Goal: Information Seeking & Learning: Learn about a topic

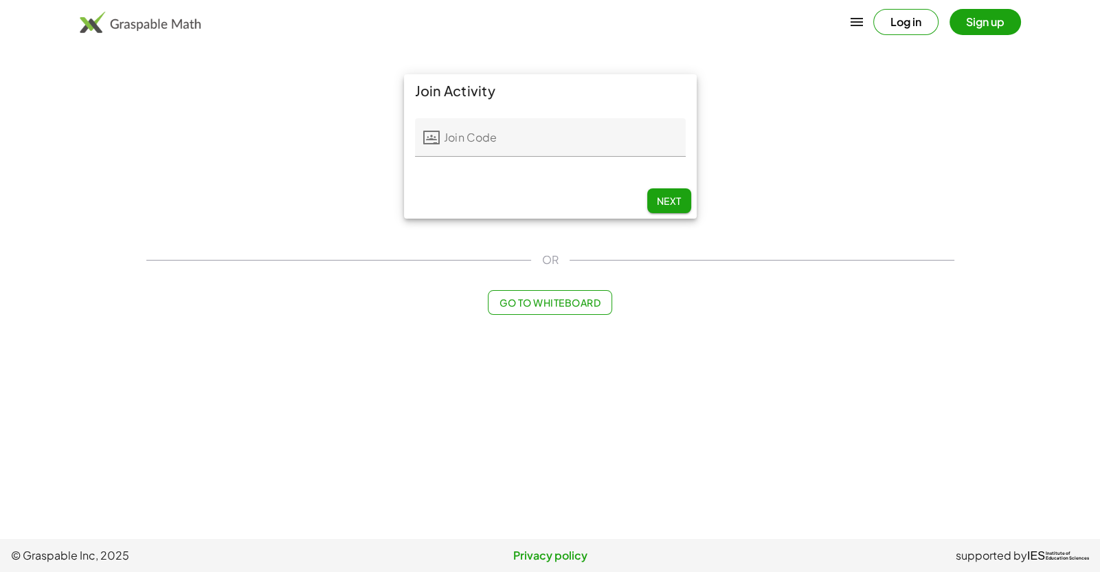
click at [494, 138] on input "Join Code" at bounding box center [563, 137] width 246 height 38
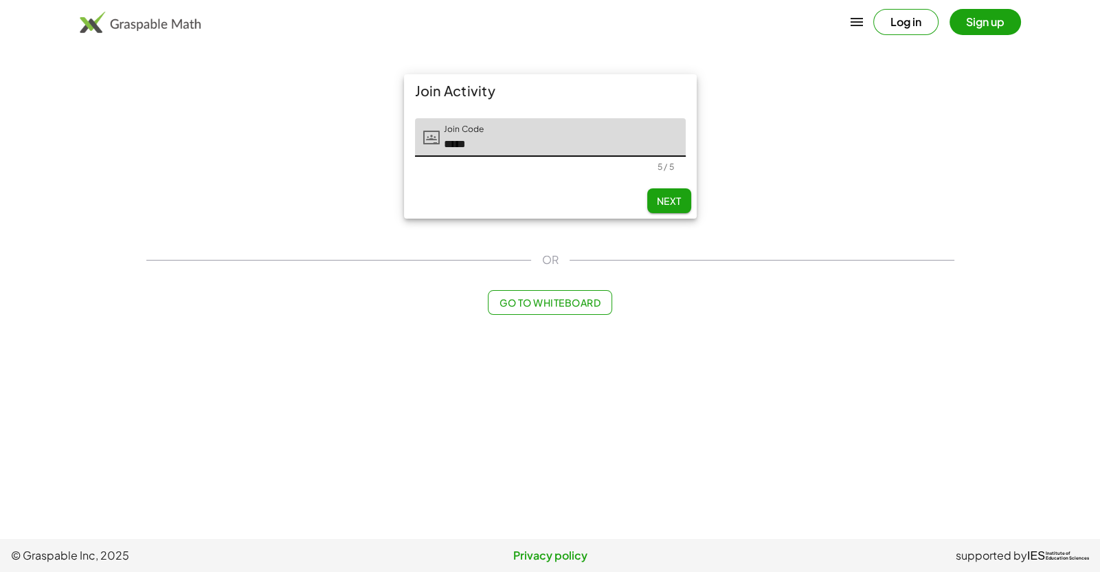
type input "*****"
type input "****"
click at [657, 135] on input "Last Initial" at bounding box center [645, 137] width 79 height 38
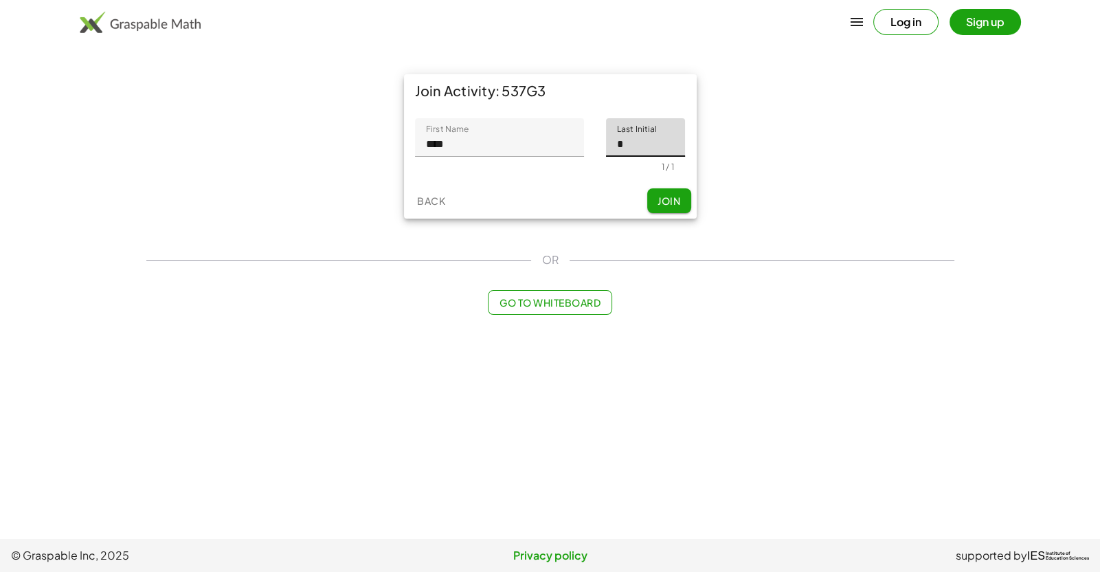
type input "*"
click at [667, 203] on span "Join" at bounding box center [669, 200] width 23 height 12
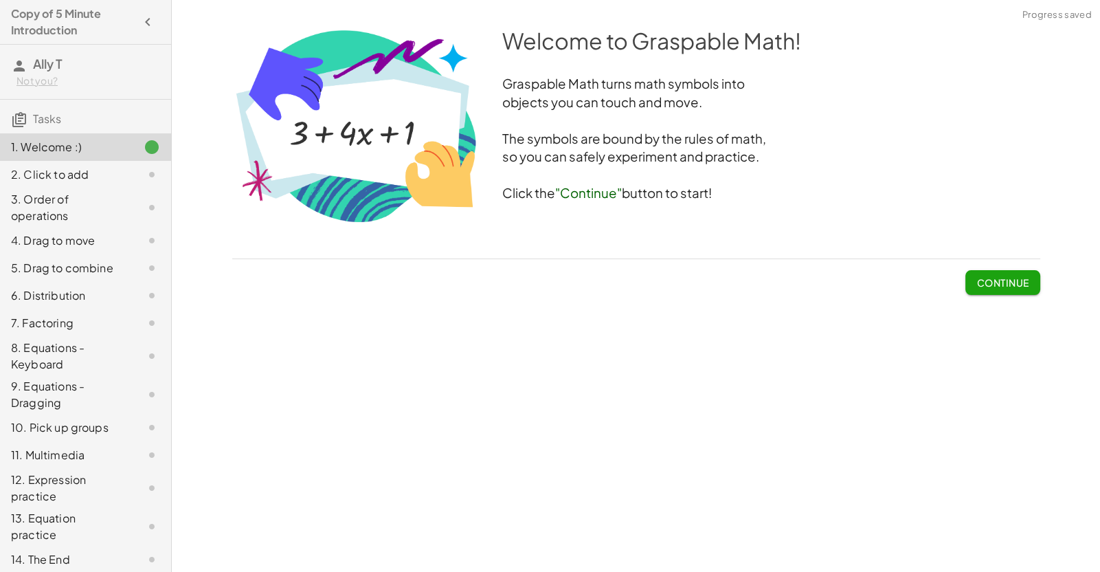
click at [755, 284] on span "Continue" at bounding box center [1002, 282] width 52 height 12
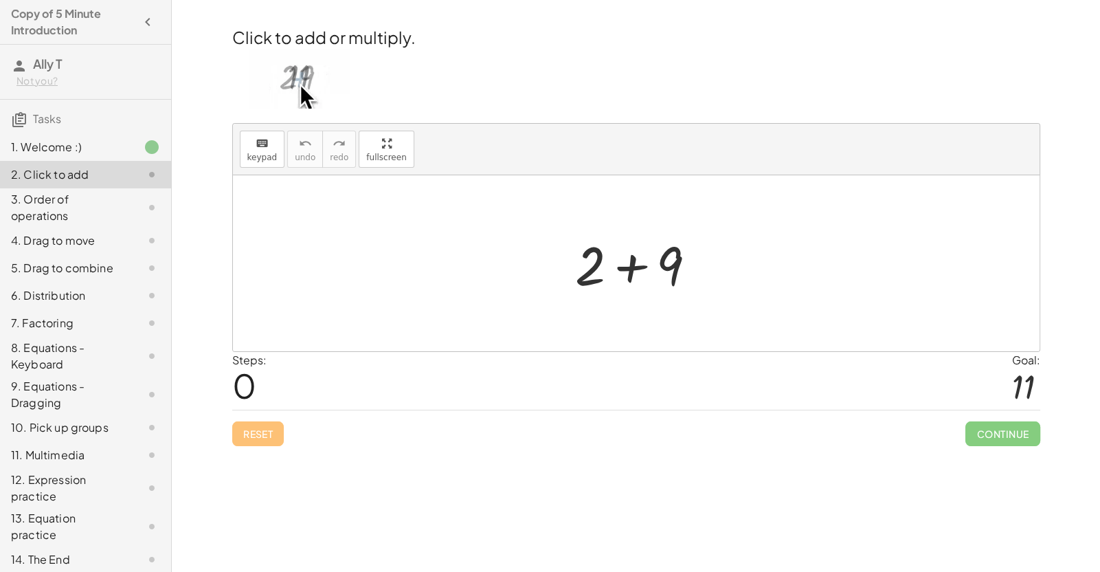
click at [608, 258] on div at bounding box center [641, 263] width 146 height 71
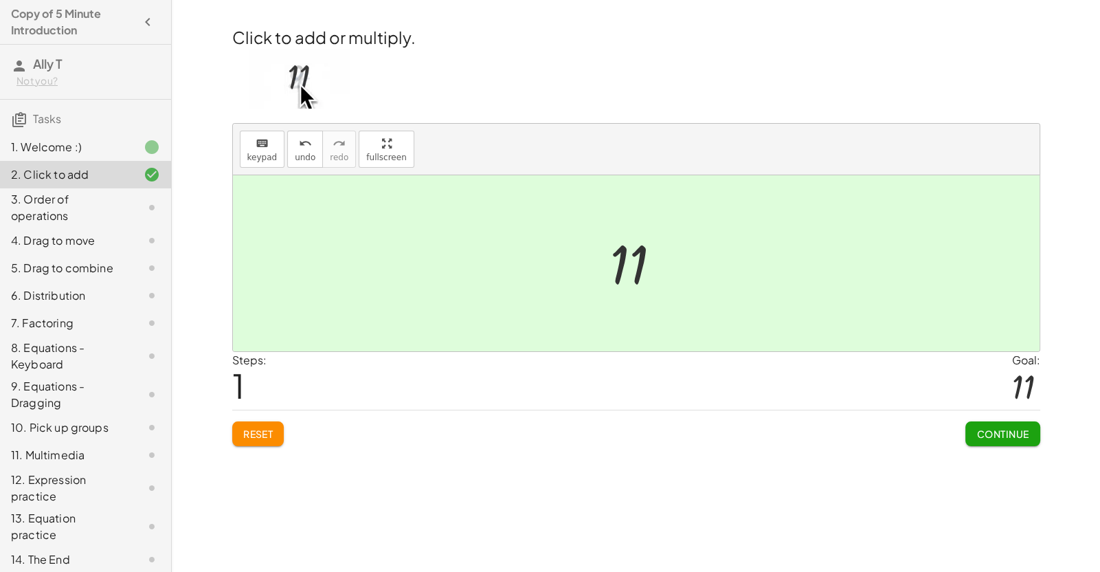
click at [755, 431] on span "Continue" at bounding box center [1002, 433] width 52 height 12
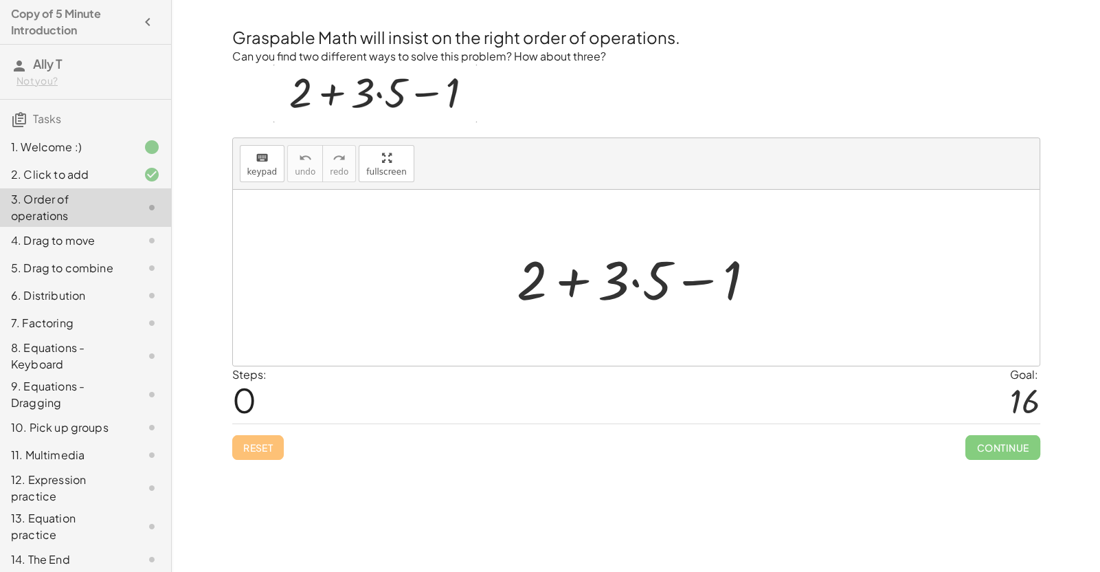
click at [621, 291] on div at bounding box center [642, 278] width 264 height 71
click at [627, 286] on div at bounding box center [642, 278] width 264 height 71
click at [611, 279] on div at bounding box center [642, 278] width 264 height 71
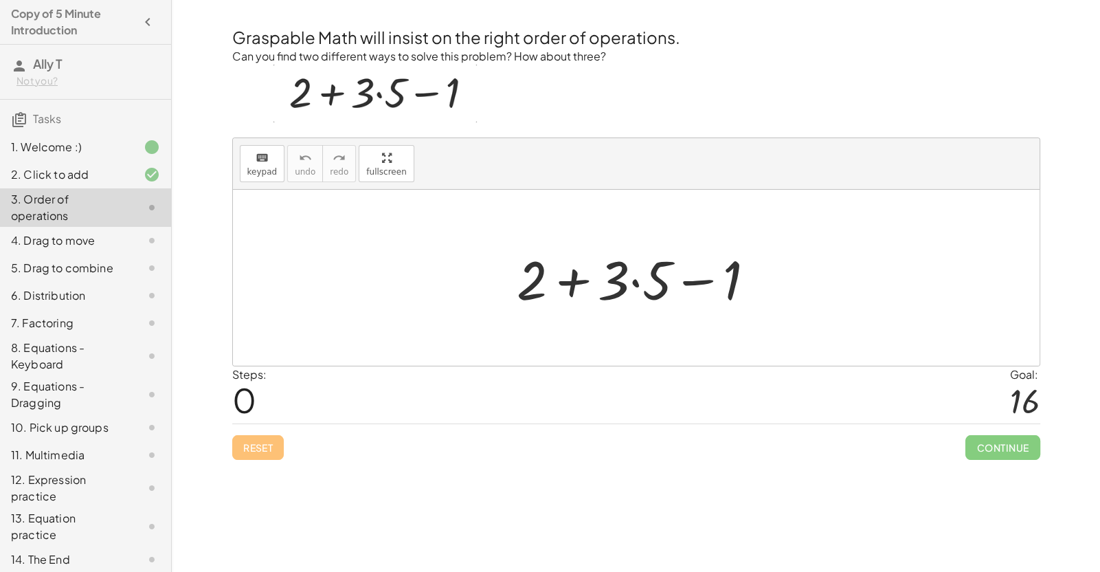
click at [394, 97] on img at bounding box center [374, 94] width 203 height 58
click at [642, 283] on div at bounding box center [642, 278] width 264 height 71
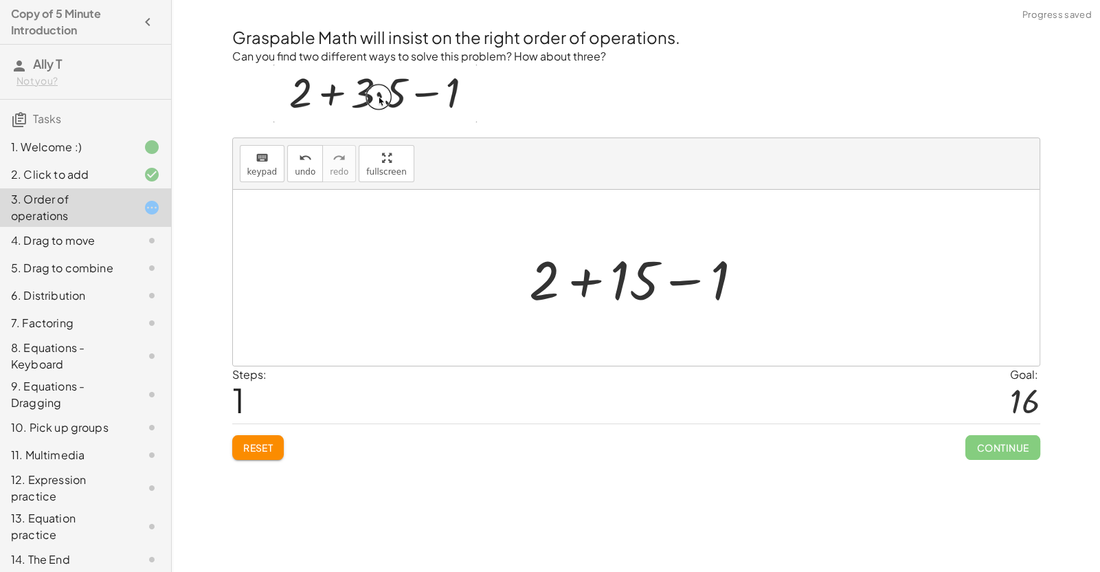
click at [633, 282] on div at bounding box center [641, 278] width 238 height 71
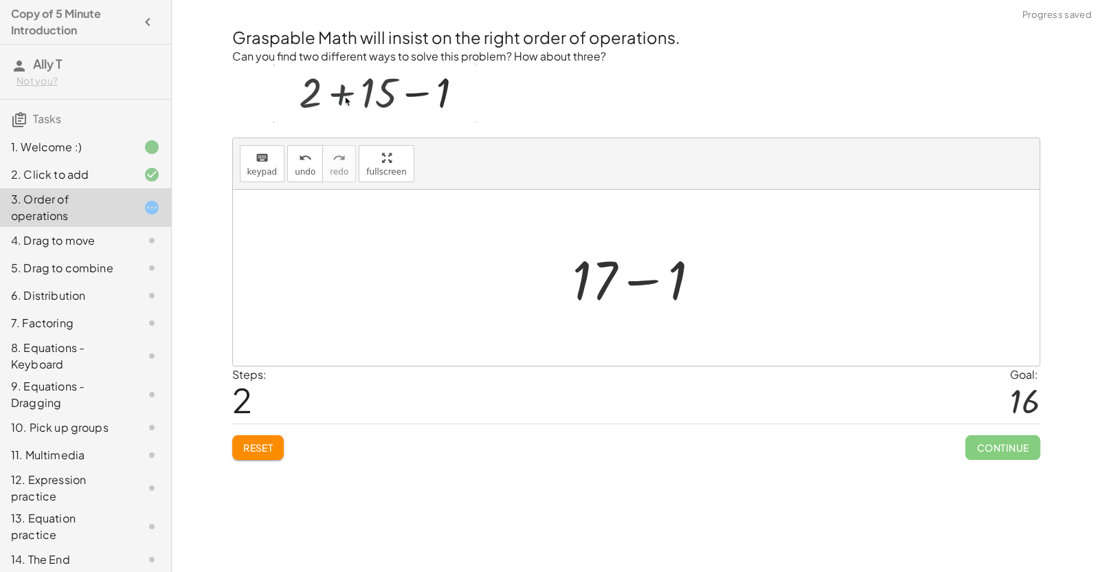
click at [605, 280] on div at bounding box center [641, 278] width 153 height 71
click at [612, 282] on div at bounding box center [641, 278] width 153 height 71
click at [642, 280] on div at bounding box center [641, 278] width 153 height 71
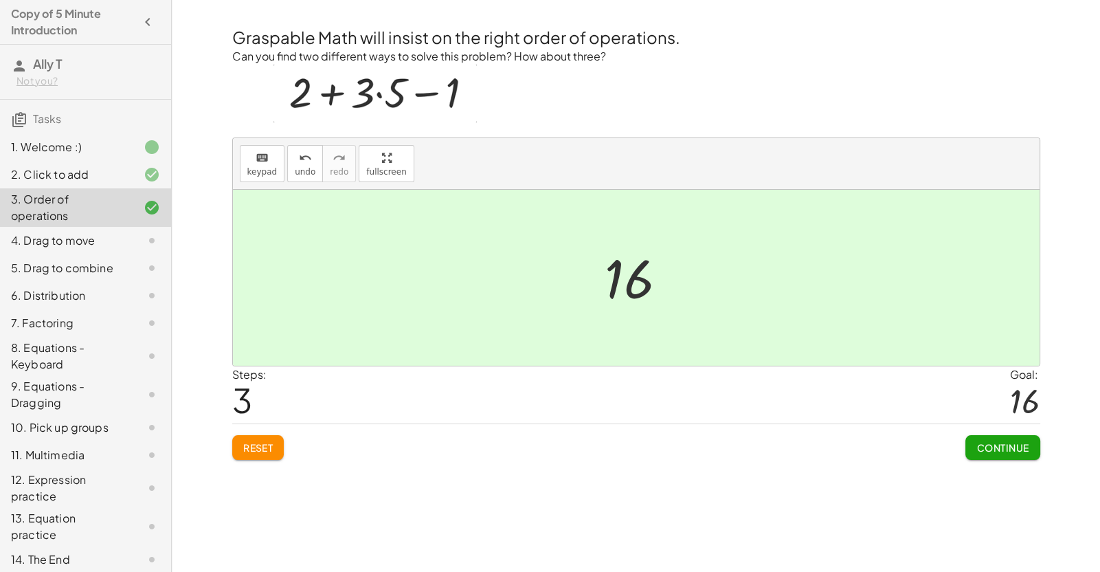
click at [755, 442] on span "Continue" at bounding box center [1002, 447] width 52 height 12
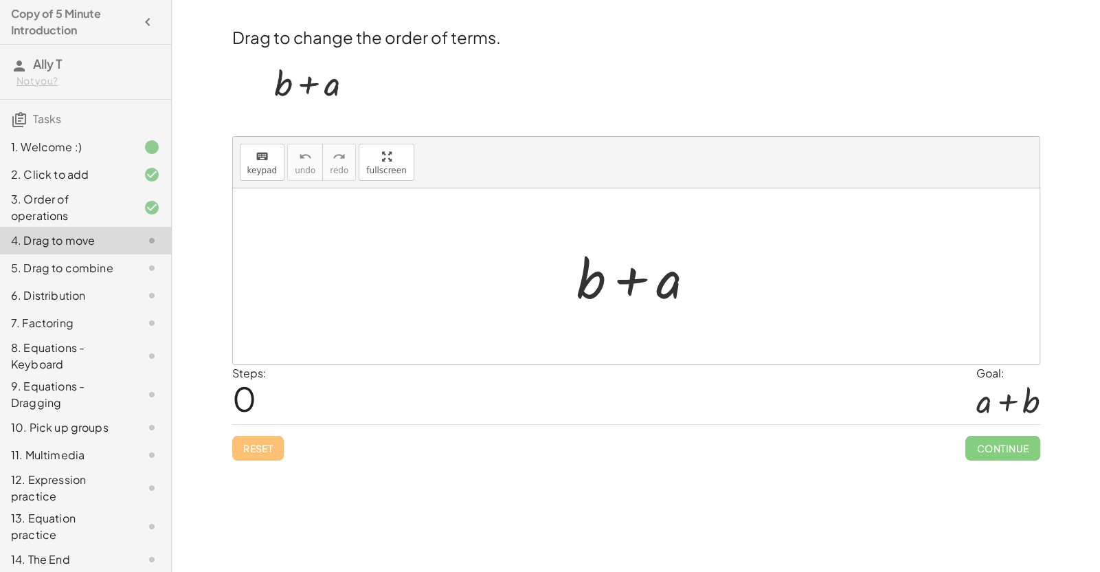
click at [641, 294] on div at bounding box center [642, 276] width 144 height 71
click at [628, 284] on div at bounding box center [642, 276] width 144 height 71
click at [588, 282] on div at bounding box center [642, 276] width 144 height 71
click at [666, 292] on div at bounding box center [642, 276] width 144 height 71
drag, startPoint x: 666, startPoint y: 292, endPoint x: 604, endPoint y: 290, distance: 62.6
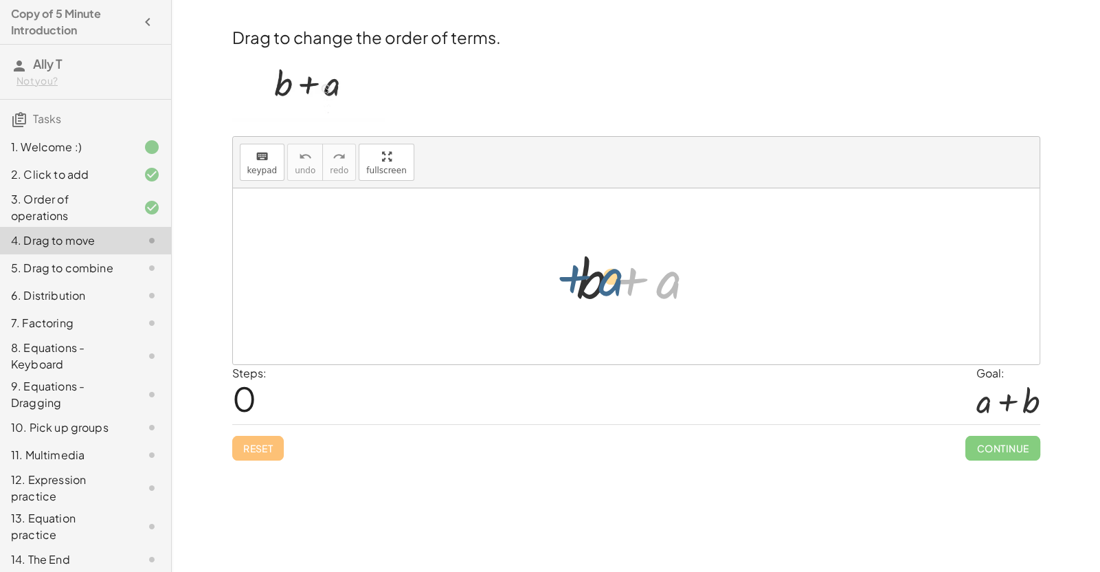
click at [604, 290] on div at bounding box center [642, 276] width 144 height 71
drag, startPoint x: 661, startPoint y: 289, endPoint x: 528, endPoint y: 281, distance: 133.5
click at [528, 281] on div "+ a + b + a" at bounding box center [636, 276] width 807 height 176
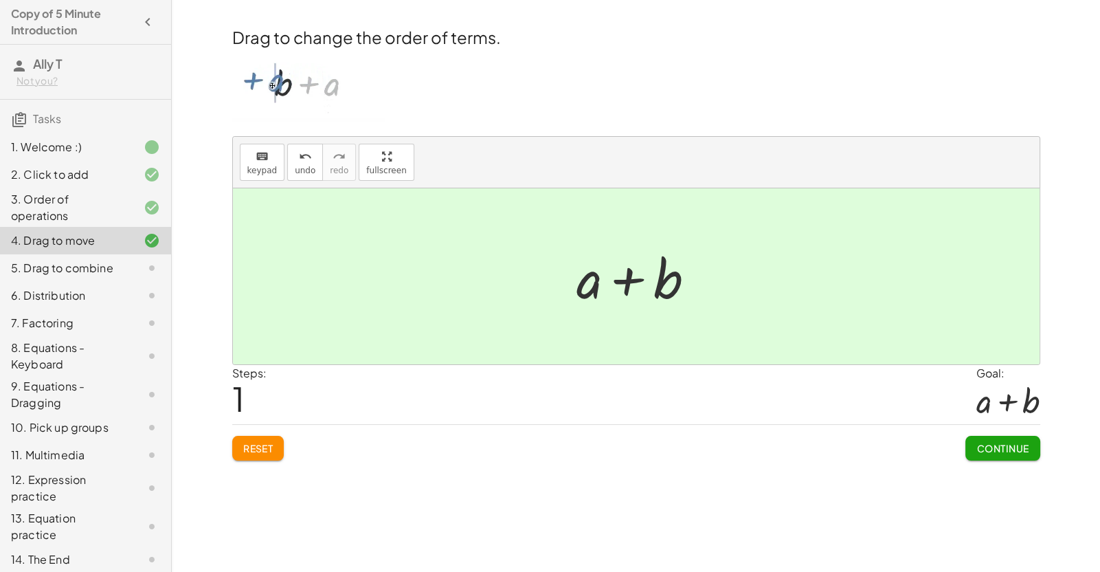
click at [755, 442] on span "Continue" at bounding box center [1002, 448] width 52 height 12
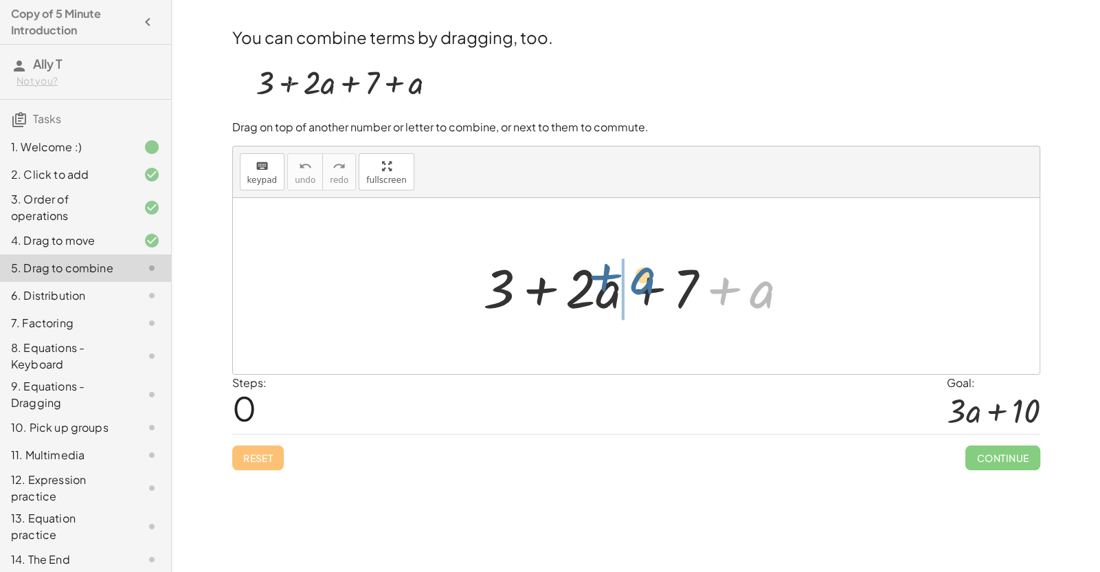
drag, startPoint x: 769, startPoint y: 312, endPoint x: 640, endPoint y: 300, distance: 130.4
click at [640, 300] on div at bounding box center [641, 286] width 330 height 71
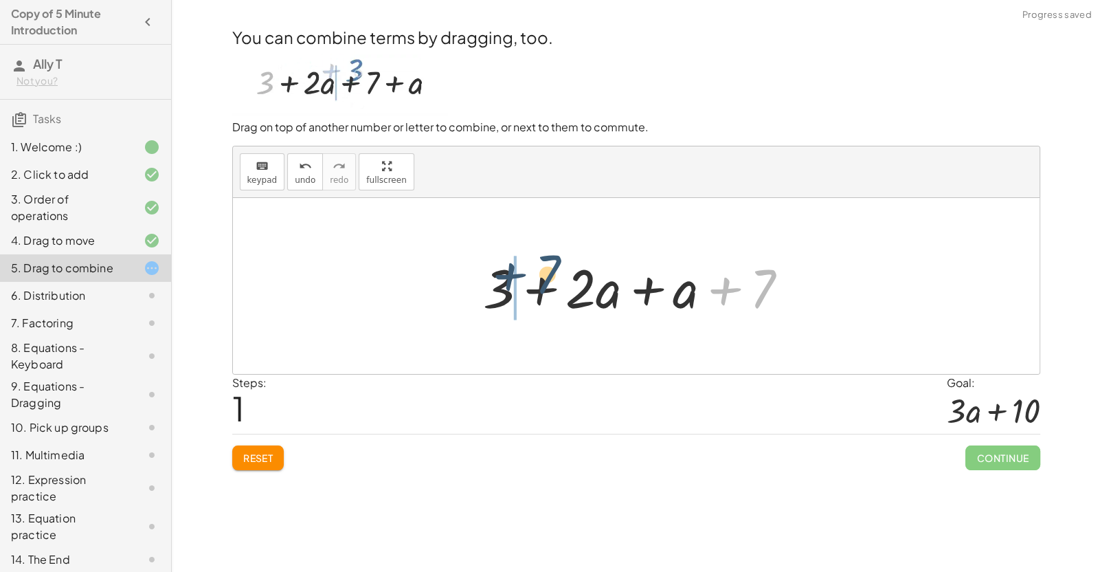
drag, startPoint x: 767, startPoint y: 284, endPoint x: 543, endPoint y: 269, distance: 225.2
click at [543, 269] on div at bounding box center [641, 286] width 330 height 71
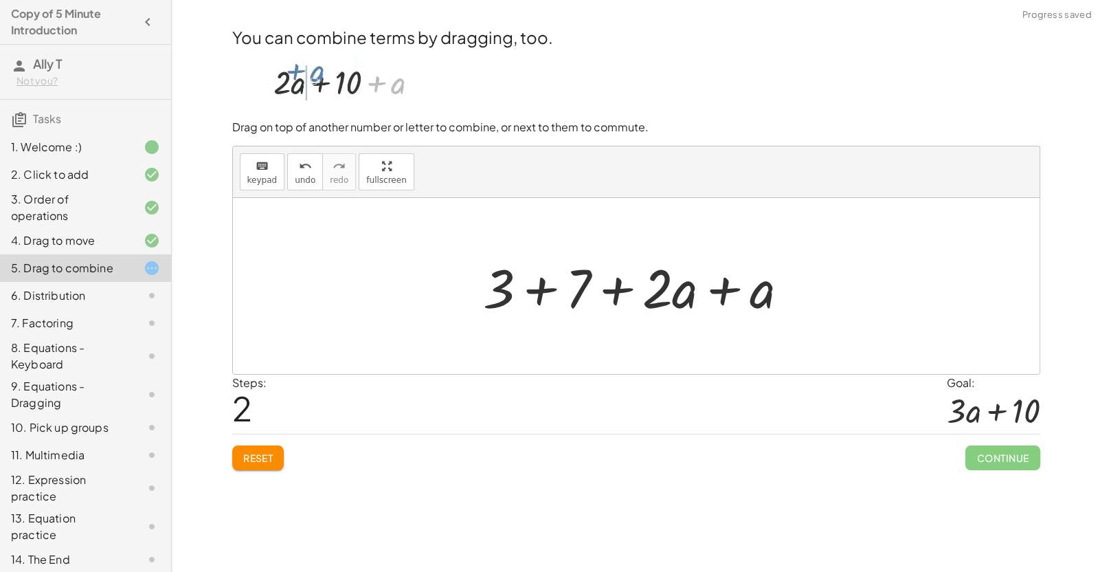
click at [544, 299] on div at bounding box center [641, 286] width 330 height 71
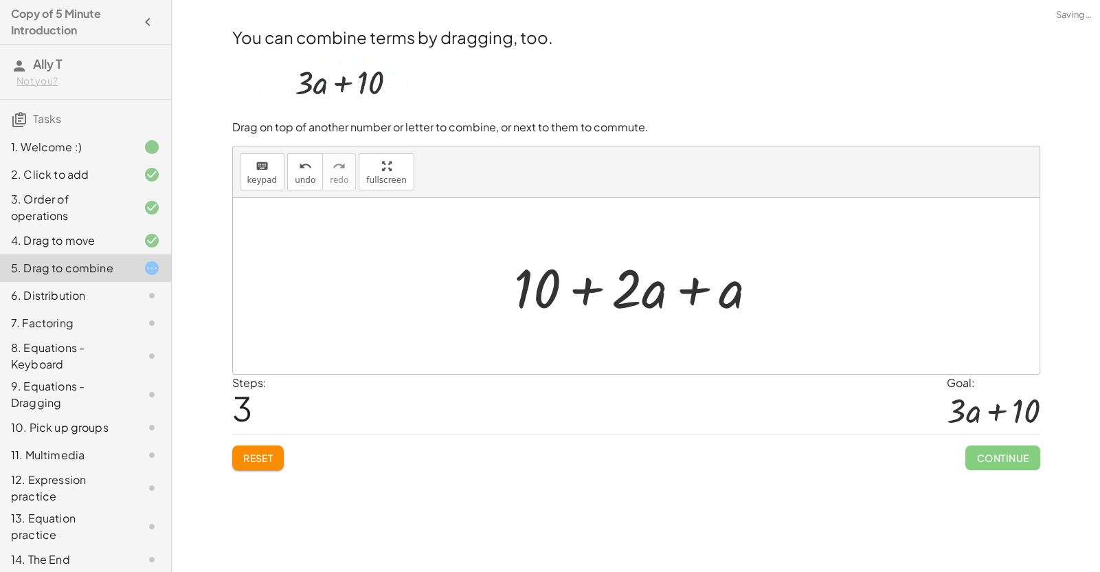
click at [667, 302] on div at bounding box center [641, 286] width 269 height 71
click at [667, 293] on div at bounding box center [641, 286] width 269 height 71
click at [689, 295] on div at bounding box center [641, 286] width 269 height 71
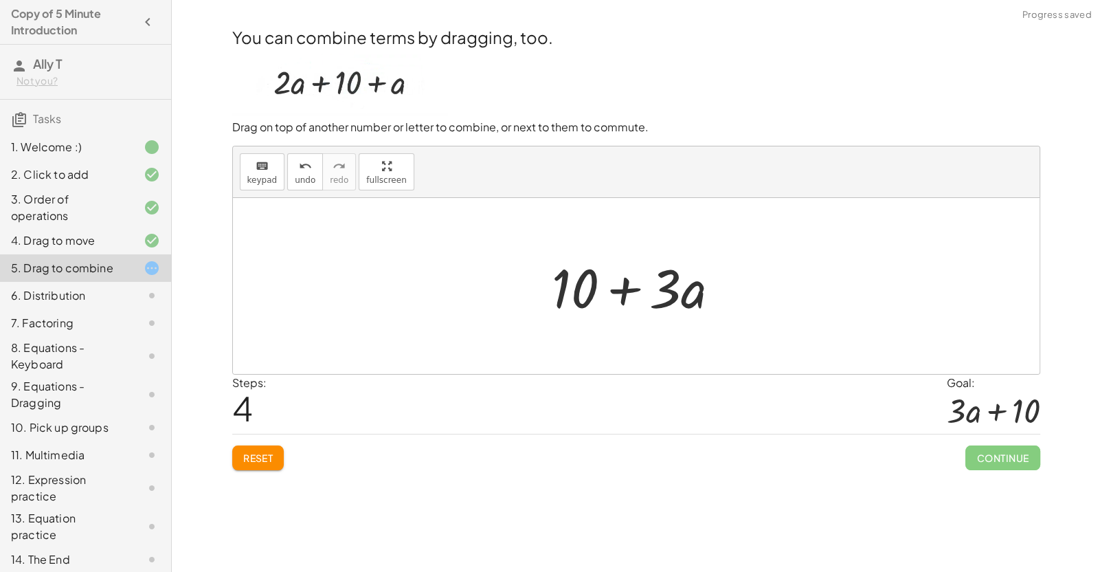
click at [629, 295] on div at bounding box center [641, 286] width 193 height 71
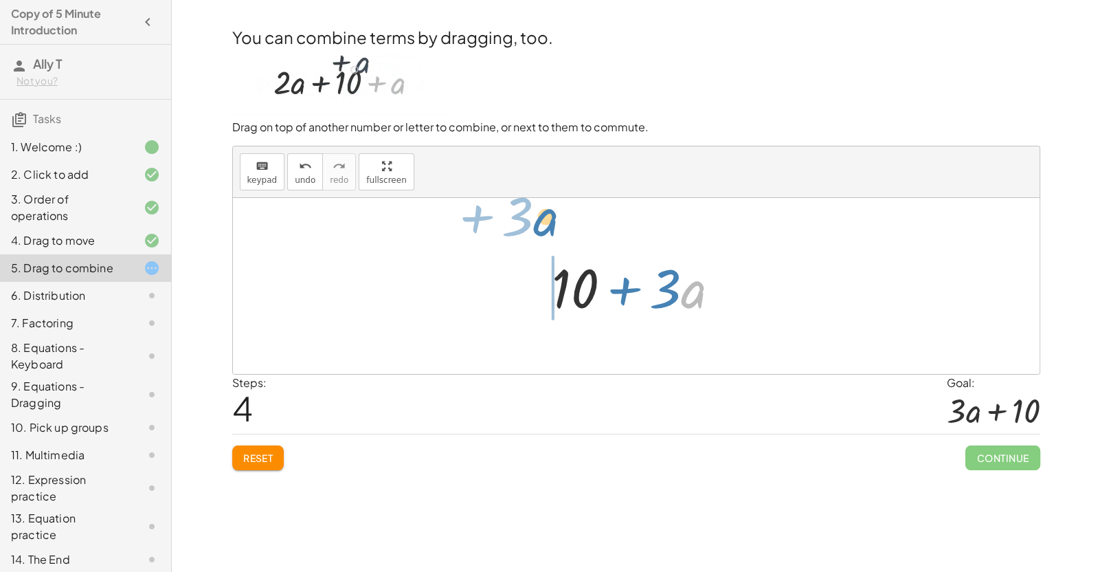
drag, startPoint x: 692, startPoint y: 302, endPoint x: 543, endPoint y: 243, distance: 159.7
click at [543, 243] on div "+ 3 + · 2 · a + 7 + a + 3 + · 2 · a + a + 7 + 3 + 7 + · 2 · a + a + 10 + · 2 · …" at bounding box center [636, 286] width 807 height 176
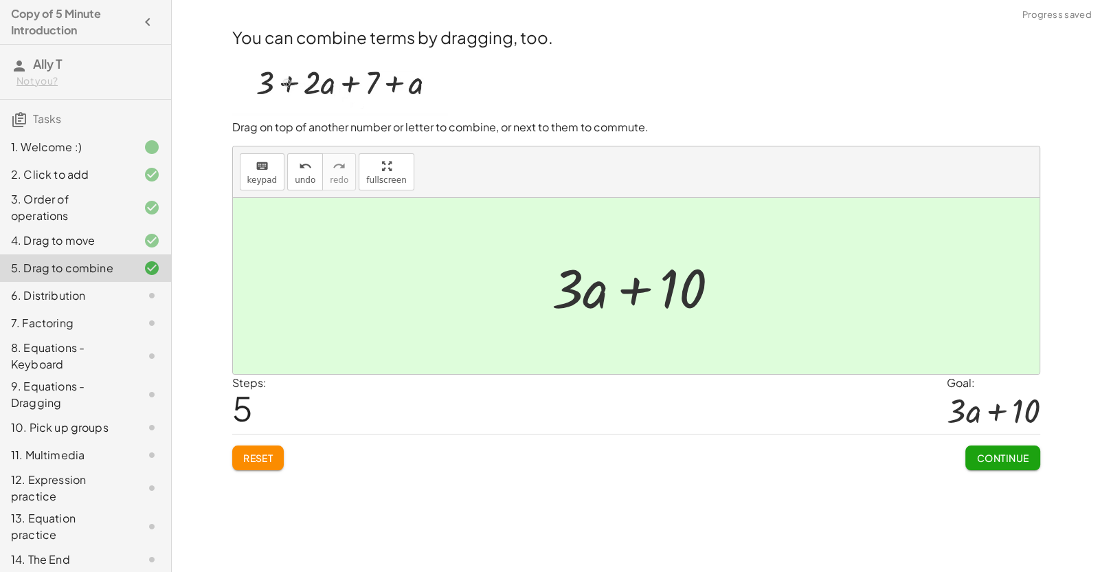
click at [755, 461] on span "Continue" at bounding box center [1002, 457] width 52 height 12
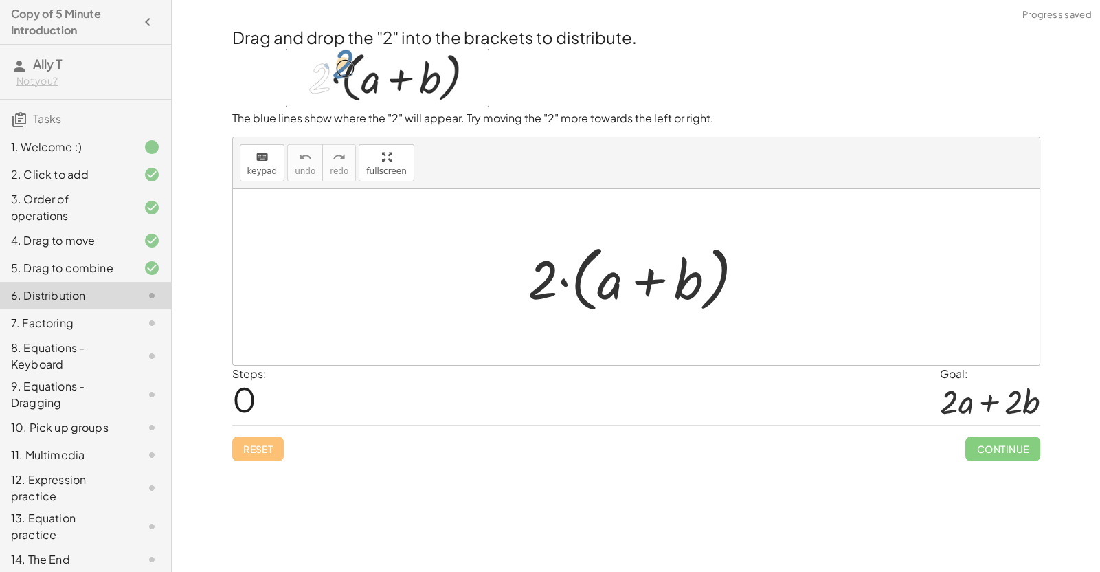
click at [575, 285] on div at bounding box center [641, 277] width 241 height 79
drag, startPoint x: 555, startPoint y: 280, endPoint x: 564, endPoint y: 278, distance: 9.3
click at [564, 278] on div at bounding box center [641, 277] width 241 height 79
click at [587, 285] on div at bounding box center [641, 277] width 241 height 79
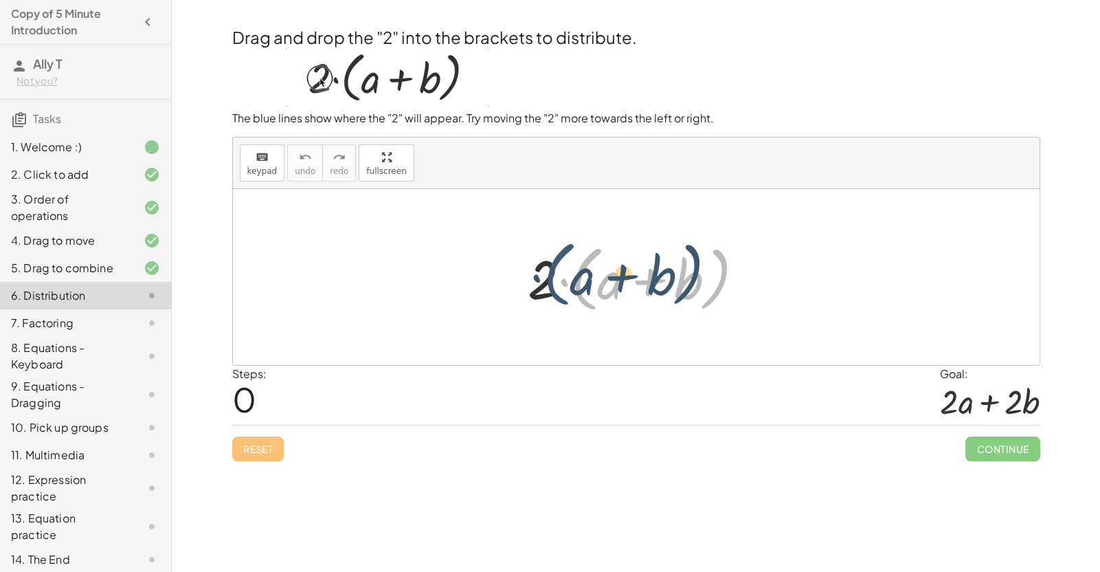
drag, startPoint x: 592, startPoint y: 286, endPoint x: 563, endPoint y: 281, distance: 28.6
click at [563, 281] on div at bounding box center [641, 277] width 241 height 79
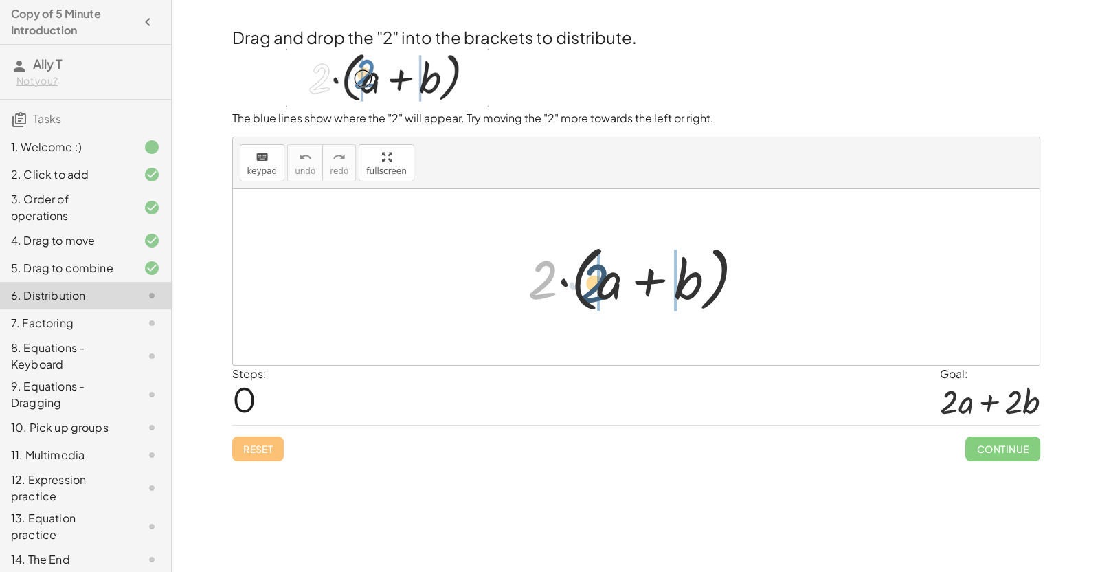
drag, startPoint x: 550, startPoint y: 278, endPoint x: 609, endPoint y: 285, distance: 60.2
click at [609, 285] on div at bounding box center [641, 277] width 241 height 79
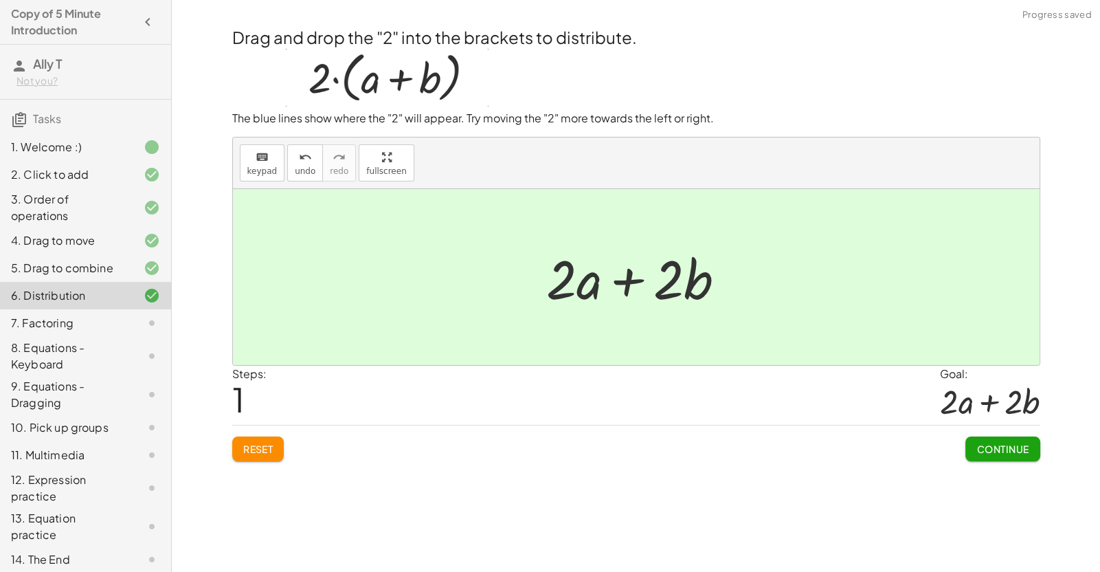
click at [755, 445] on span "Continue" at bounding box center [1002, 448] width 52 height 12
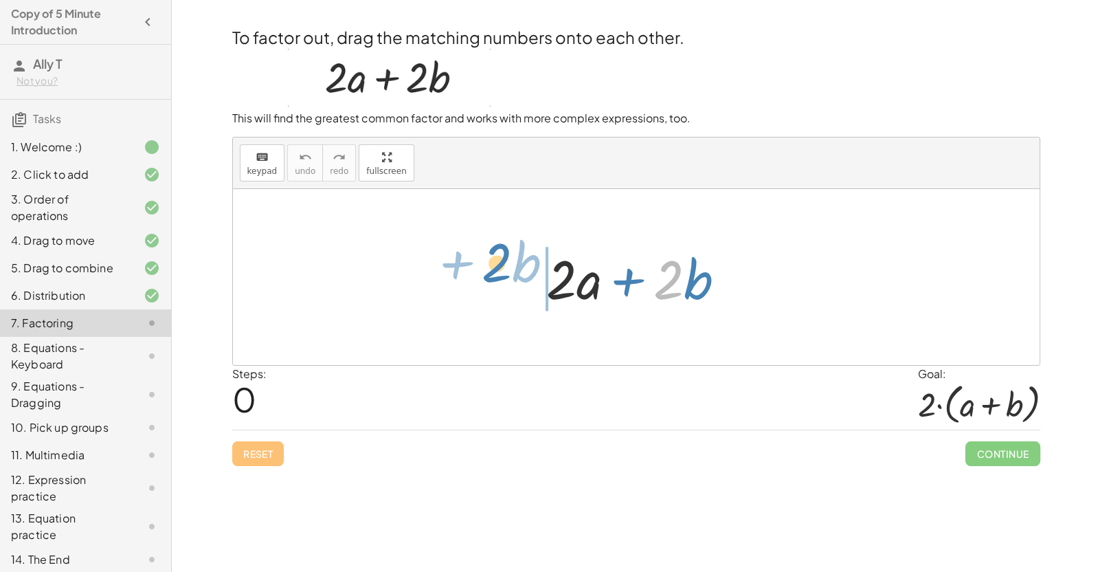
drag, startPoint x: 665, startPoint y: 294, endPoint x: 489, endPoint y: 281, distance: 176.4
click at [489, 281] on div "· 2 + · b + · 2 · a + · 2 · b" at bounding box center [636, 277] width 807 height 176
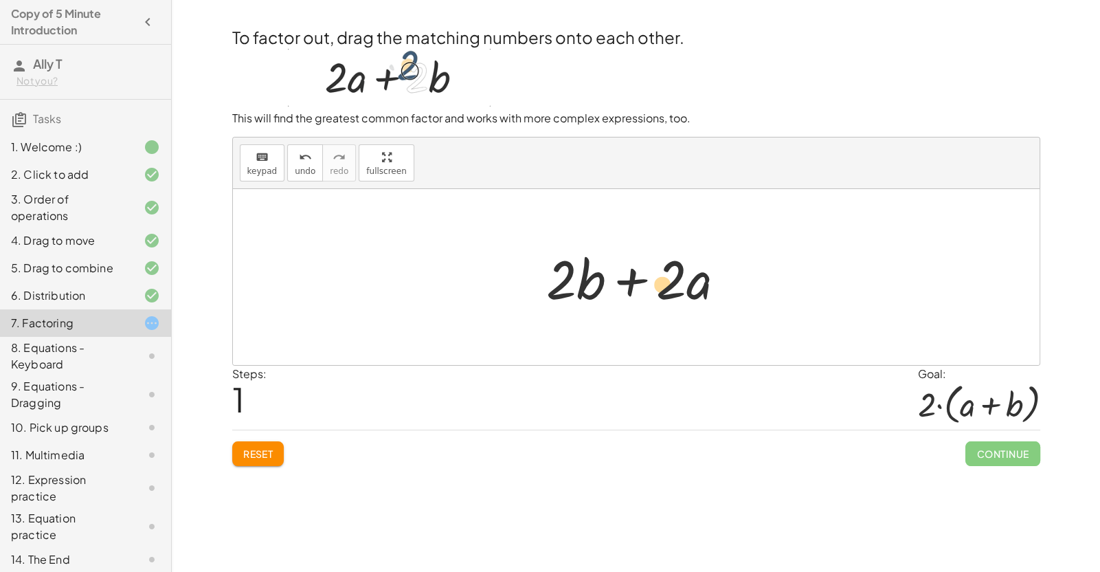
drag, startPoint x: 590, startPoint y: 286, endPoint x: 660, endPoint y: 291, distance: 69.6
click at [660, 291] on div at bounding box center [641, 277] width 204 height 71
drag, startPoint x: 672, startPoint y: 294, endPoint x: 568, endPoint y: 297, distance: 103.8
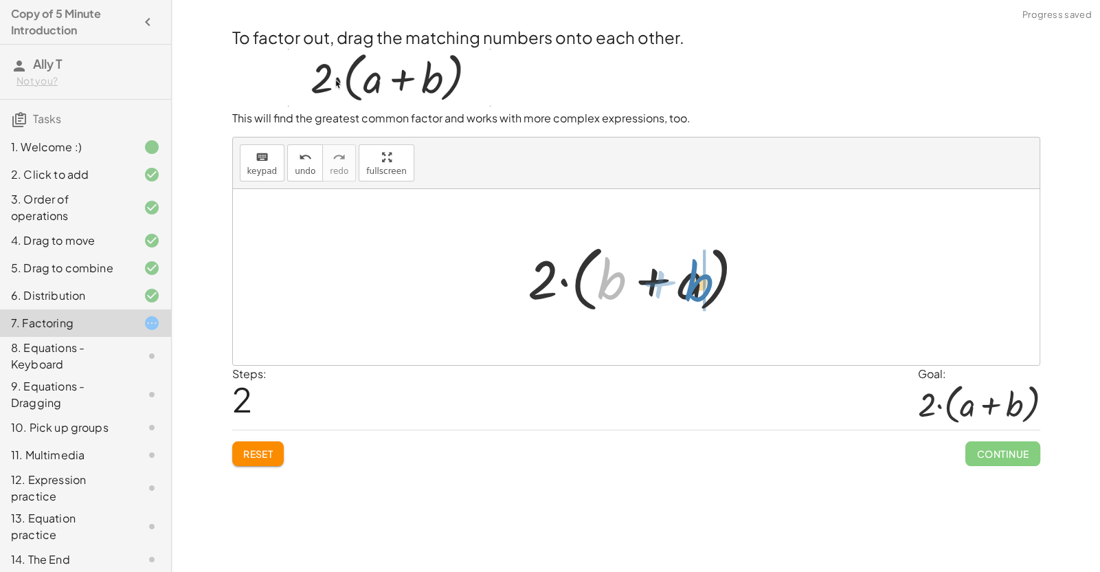
drag, startPoint x: 623, startPoint y: 287, endPoint x: 715, endPoint y: 289, distance: 91.4
click at [715, 289] on div at bounding box center [641, 277] width 241 height 79
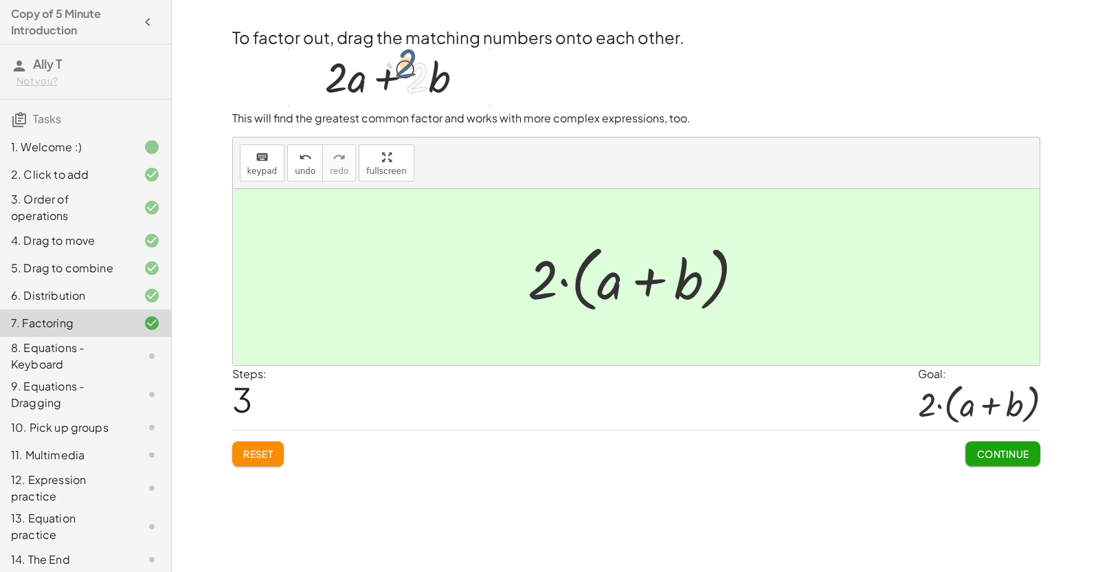
click at [755, 443] on button "Continue" at bounding box center [1002, 453] width 74 height 25
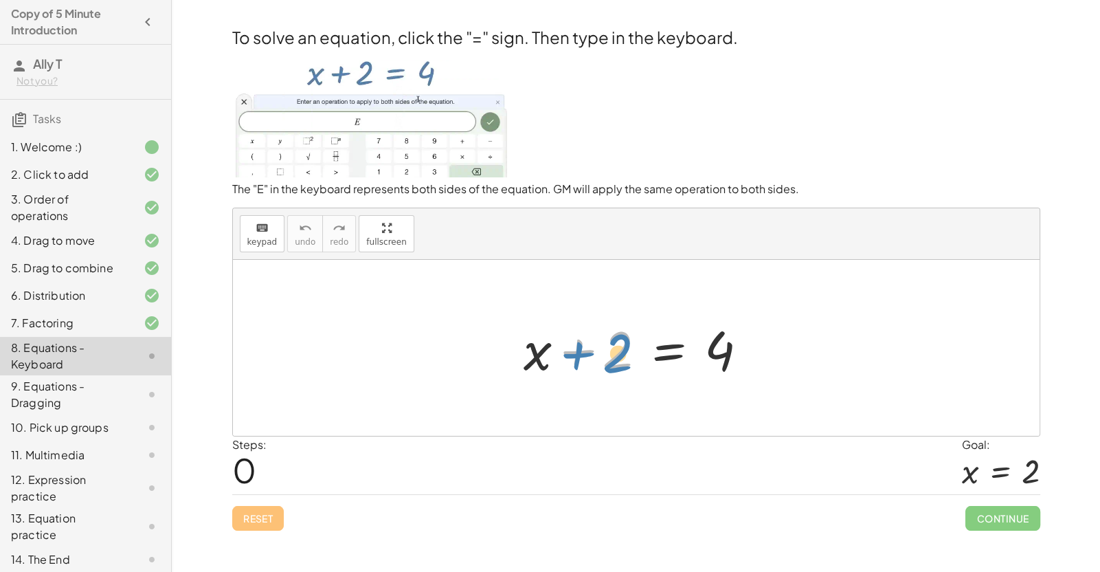
click at [618, 358] on div at bounding box center [641, 348] width 249 height 71
drag, startPoint x: 613, startPoint y: 362, endPoint x: 717, endPoint y: 401, distance: 110.6
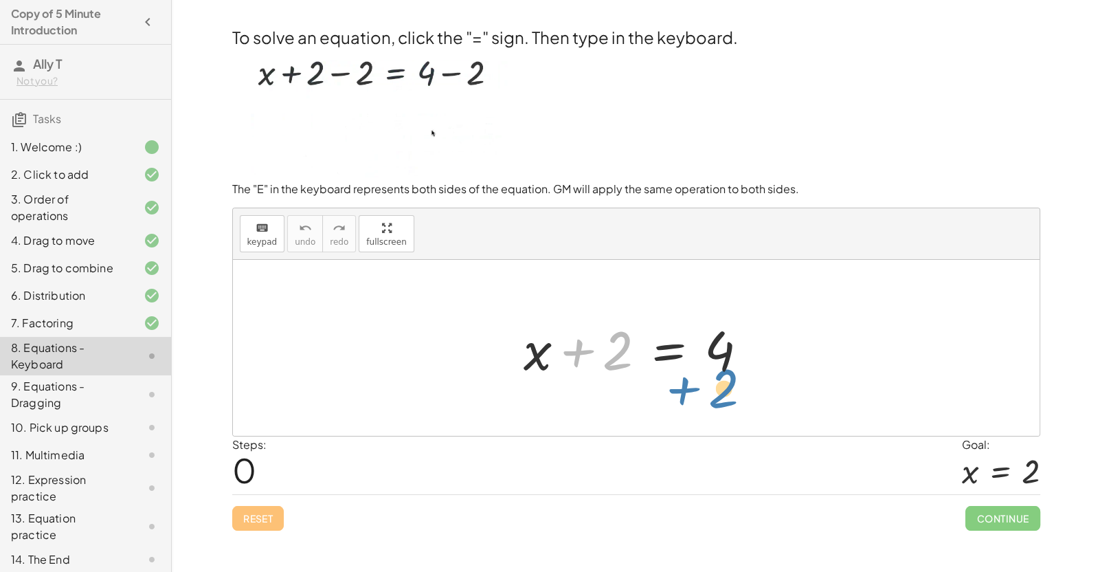
click at [717, 401] on div "+ 2 + x + 2 = 4" at bounding box center [636, 348] width 807 height 176
drag, startPoint x: 616, startPoint y: 368, endPoint x: 576, endPoint y: 378, distance: 41.2
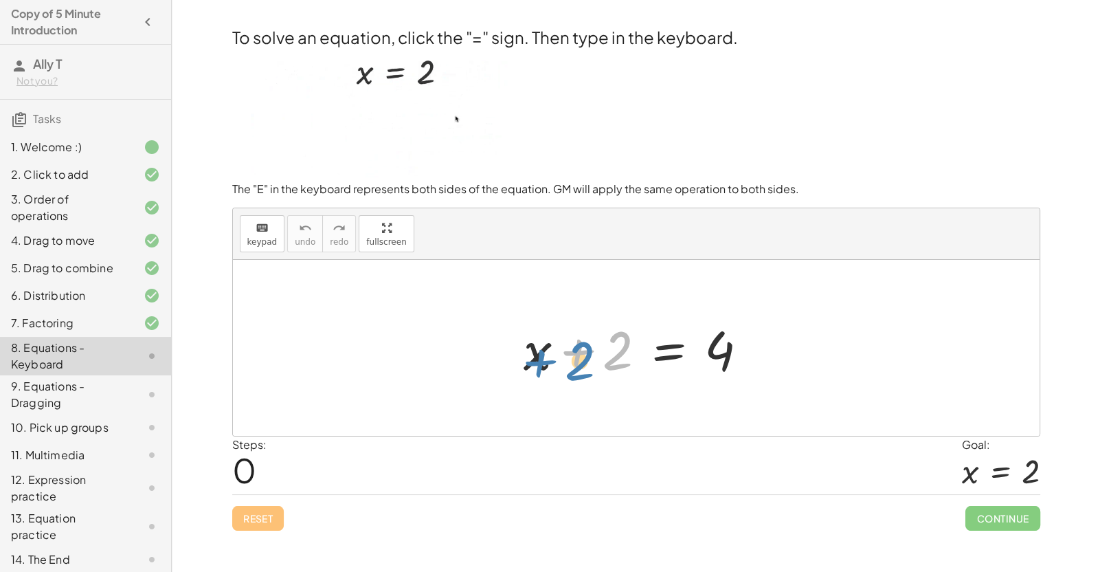
click at [576, 378] on div at bounding box center [641, 348] width 249 height 71
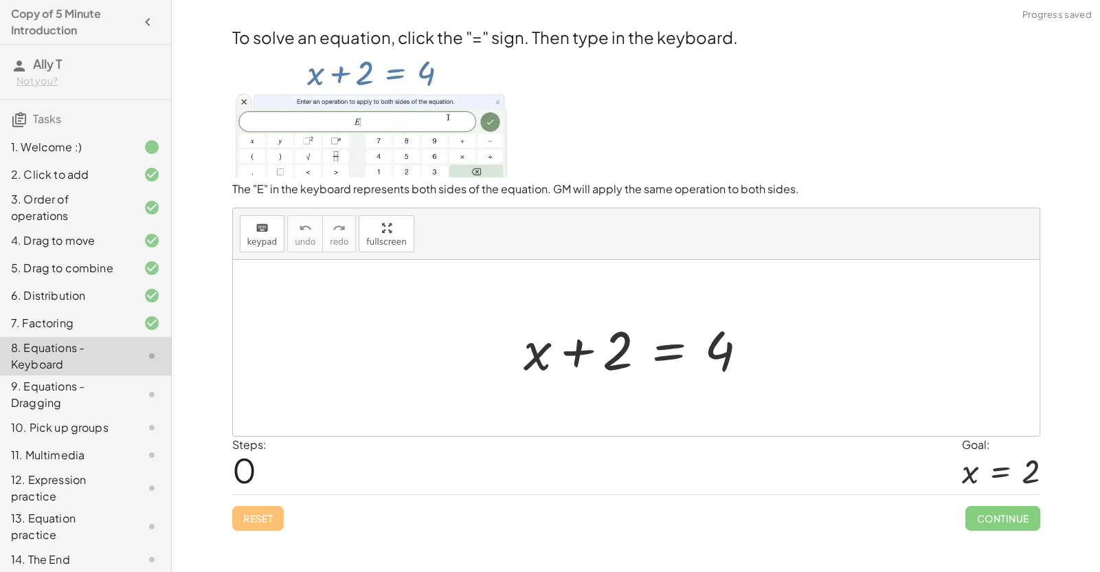
click at [582, 354] on div at bounding box center [641, 348] width 249 height 71
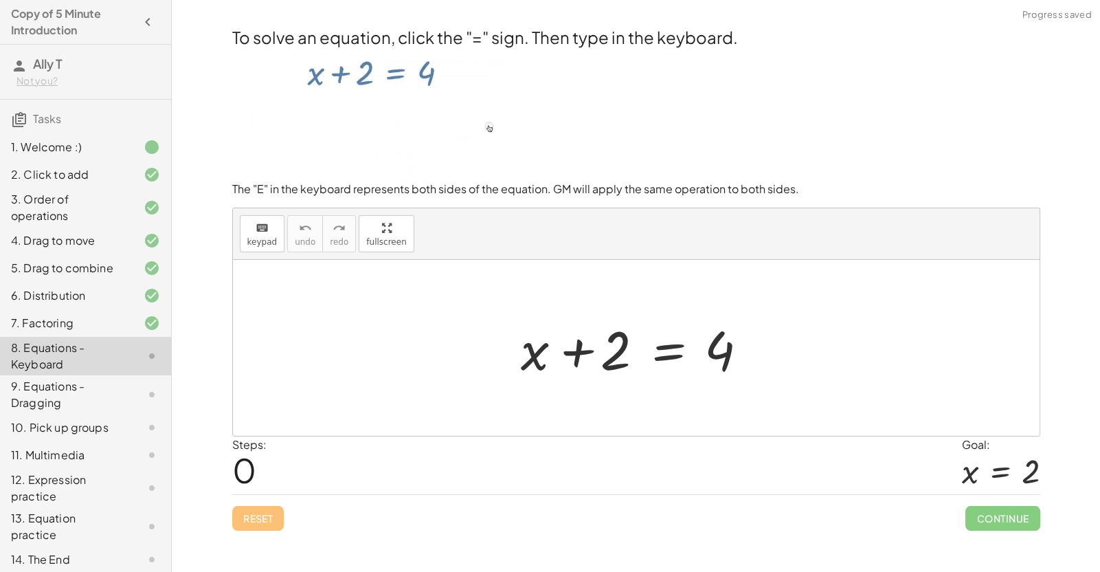
click at [579, 355] on div at bounding box center [641, 348] width 249 height 71
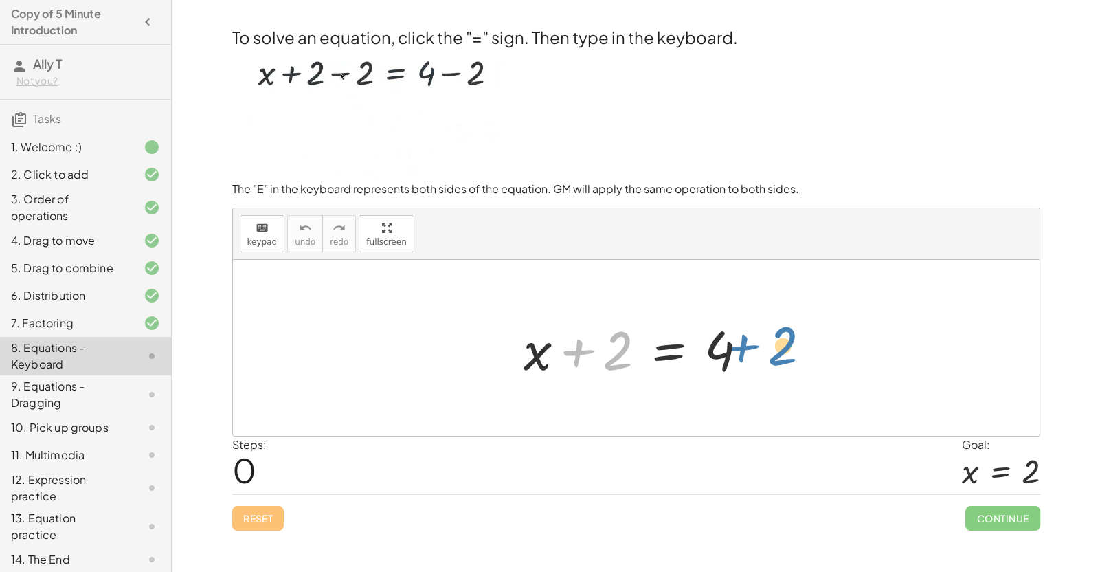
drag, startPoint x: 576, startPoint y: 356, endPoint x: 743, endPoint y: 352, distance: 167.0
click at [743, 352] on div at bounding box center [641, 348] width 249 height 71
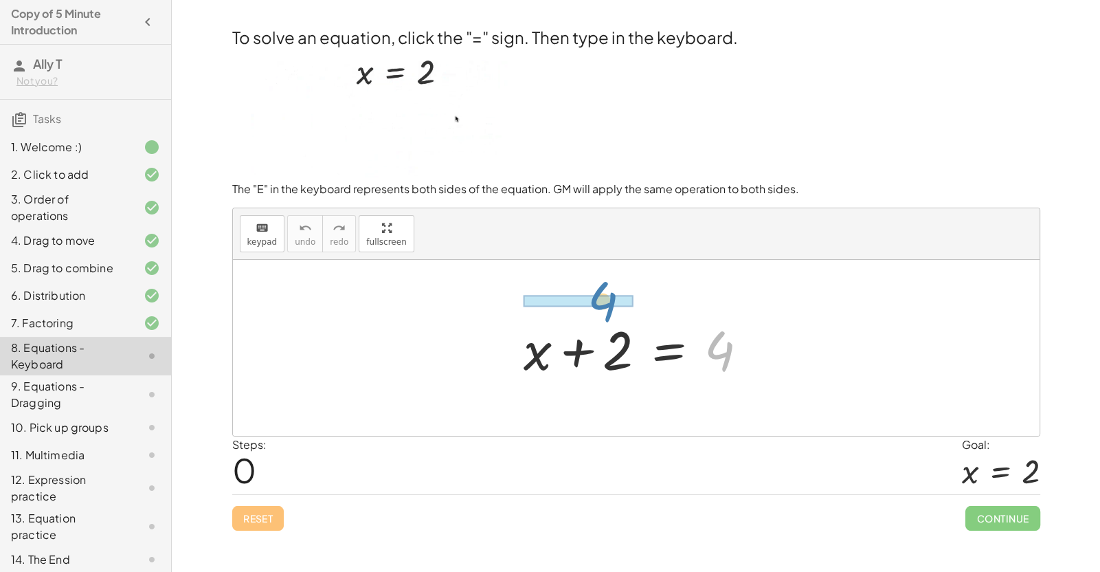
drag, startPoint x: 721, startPoint y: 351, endPoint x: 611, endPoint y: 300, distance: 120.5
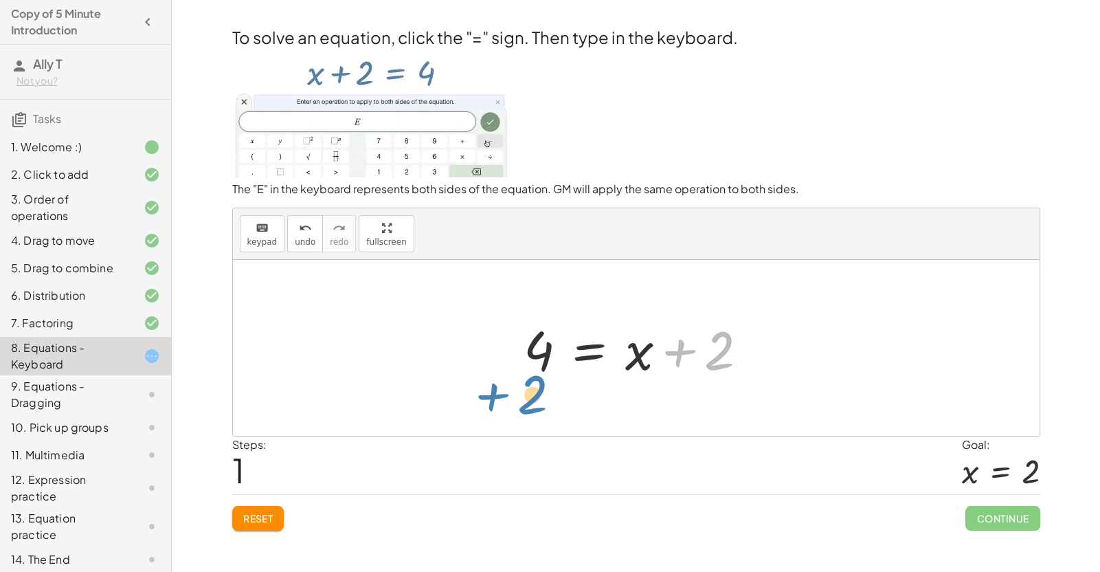
drag, startPoint x: 717, startPoint y: 363, endPoint x: 532, endPoint y: 407, distance: 190.0
click at [532, 407] on div "+ x + 2 = 4 + 2 + x + 2 = 4" at bounding box center [636, 348] width 807 height 176
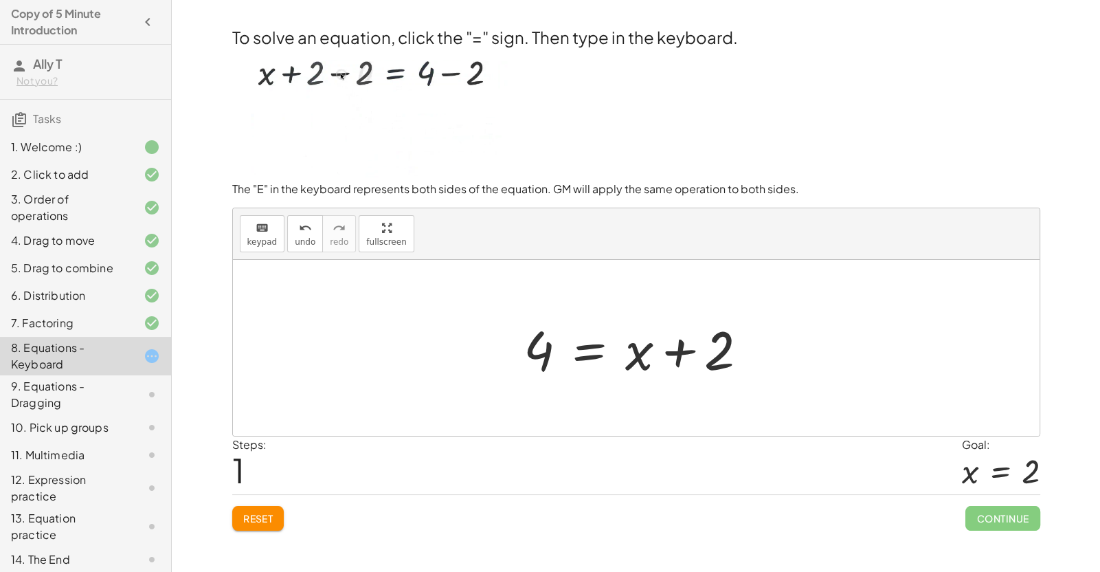
click at [606, 345] on div at bounding box center [641, 348] width 249 height 71
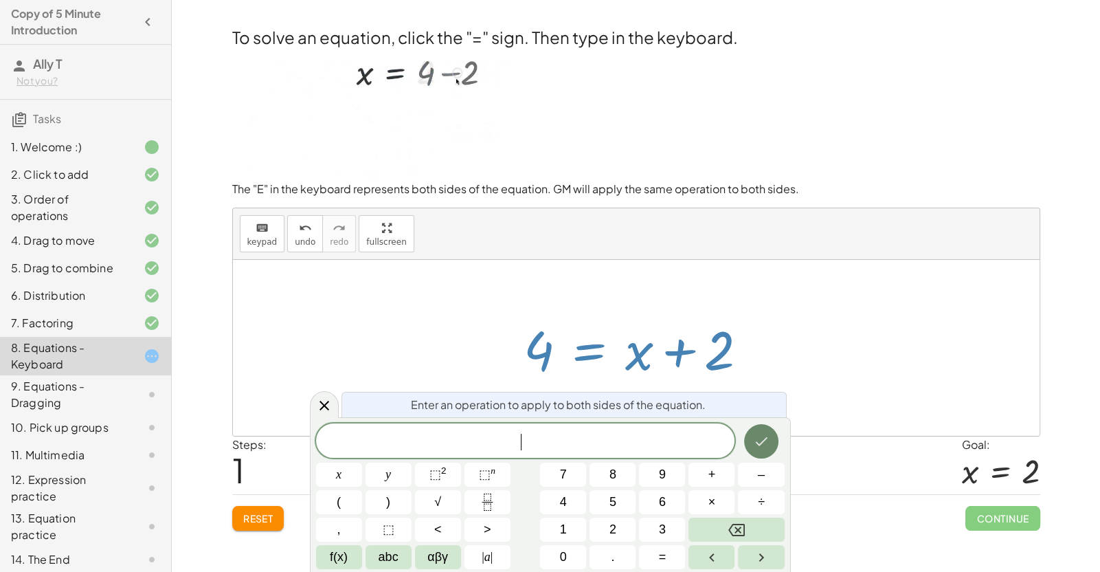
click at [750, 448] on button "Done" at bounding box center [761, 441] width 34 height 34
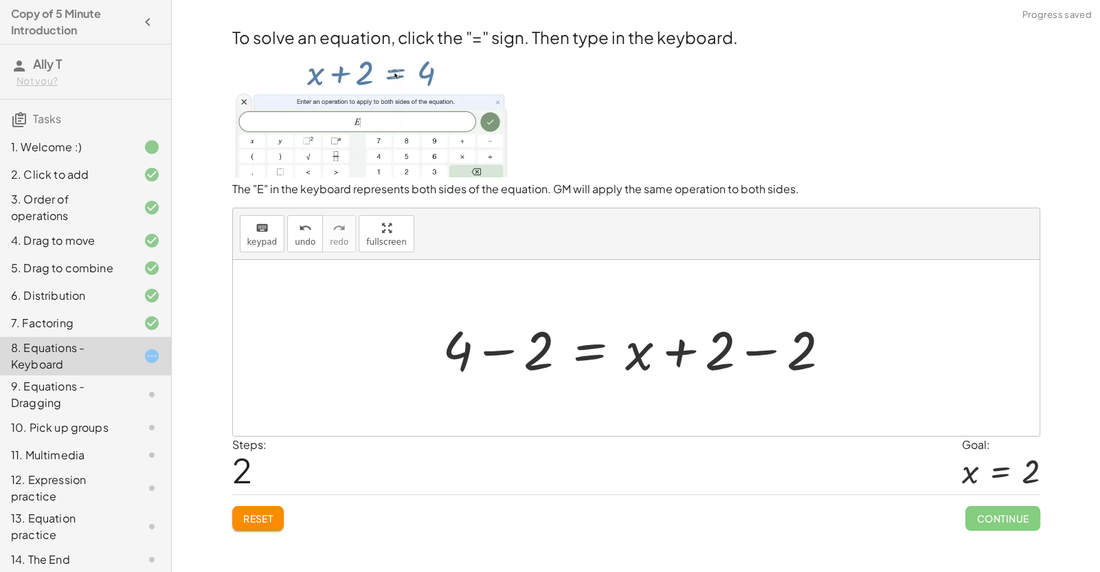
click at [731, 350] on div at bounding box center [642, 348] width 412 height 71
click at [755, 357] on div at bounding box center [642, 348] width 412 height 71
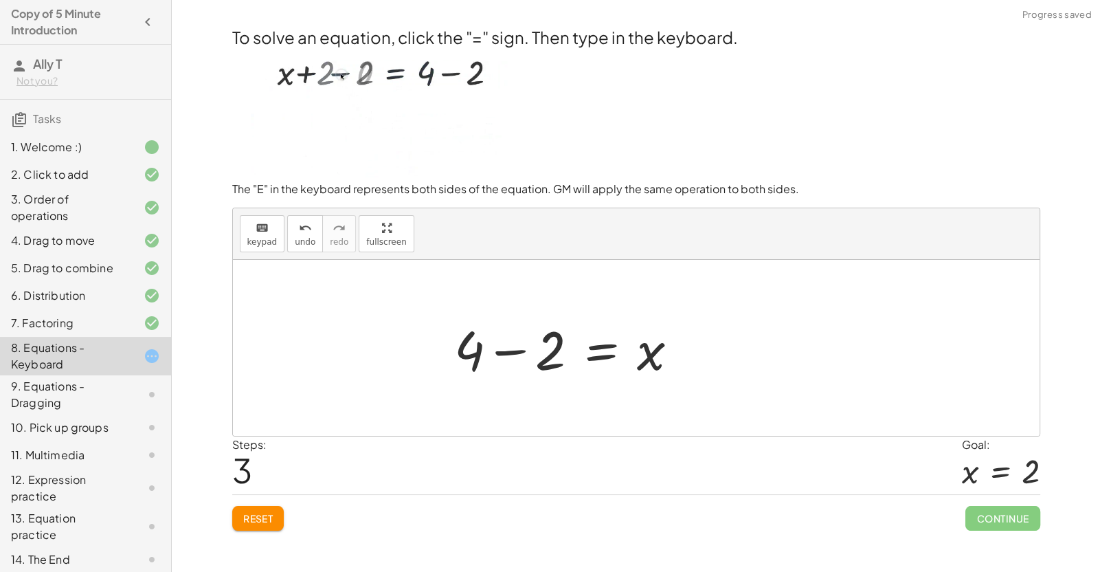
click at [506, 352] on div at bounding box center [571, 348] width 249 height 71
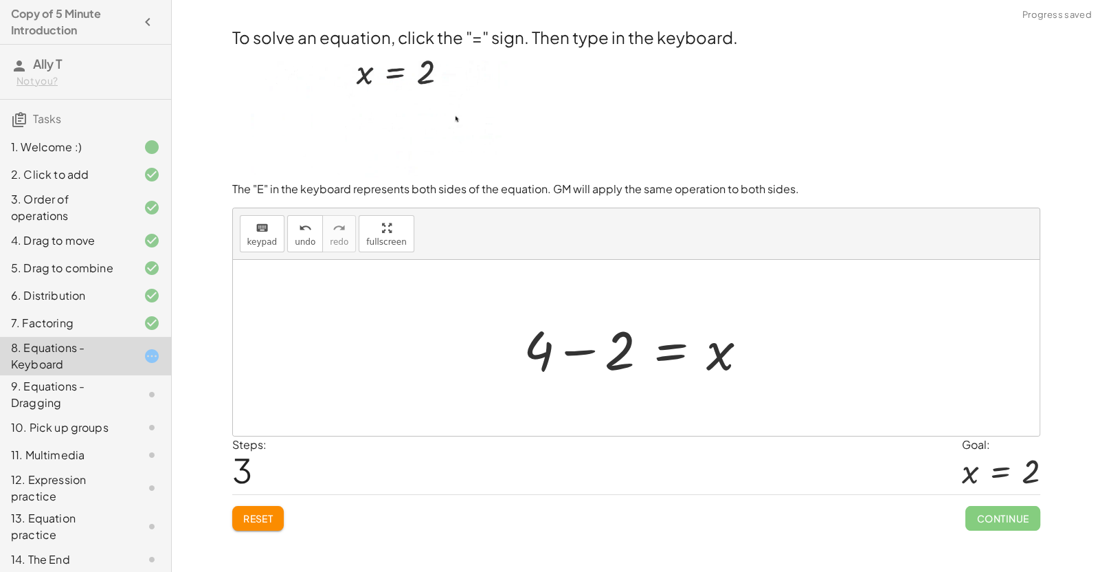
click at [584, 358] on div at bounding box center [641, 348] width 249 height 71
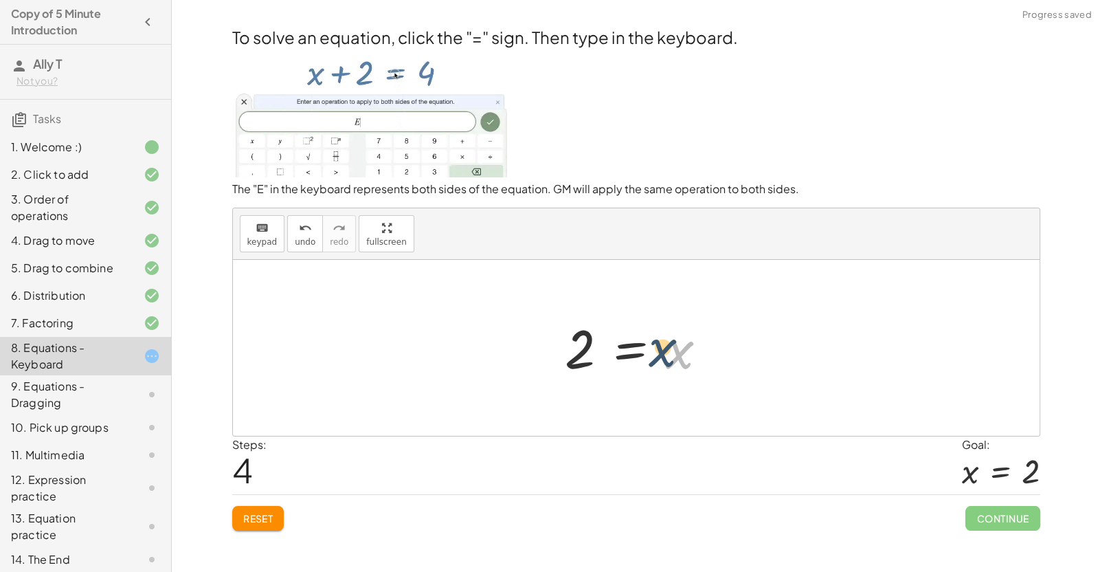
drag, startPoint x: 674, startPoint y: 351, endPoint x: 653, endPoint y: 348, distance: 20.9
click at [653, 348] on div at bounding box center [642, 348] width 168 height 68
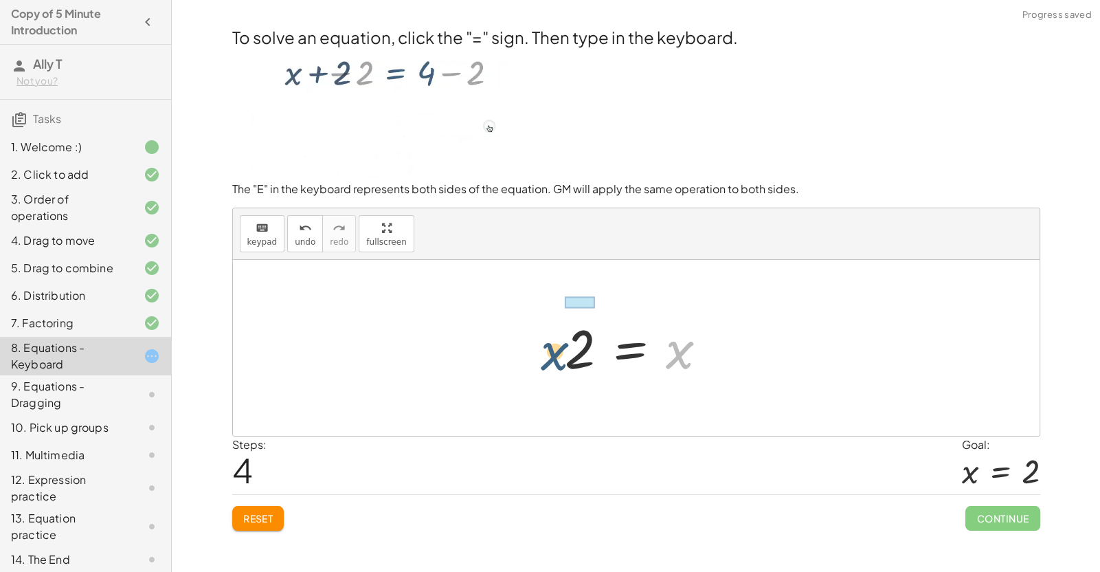
drag, startPoint x: 678, startPoint y: 357, endPoint x: 497, endPoint y: 359, distance: 181.4
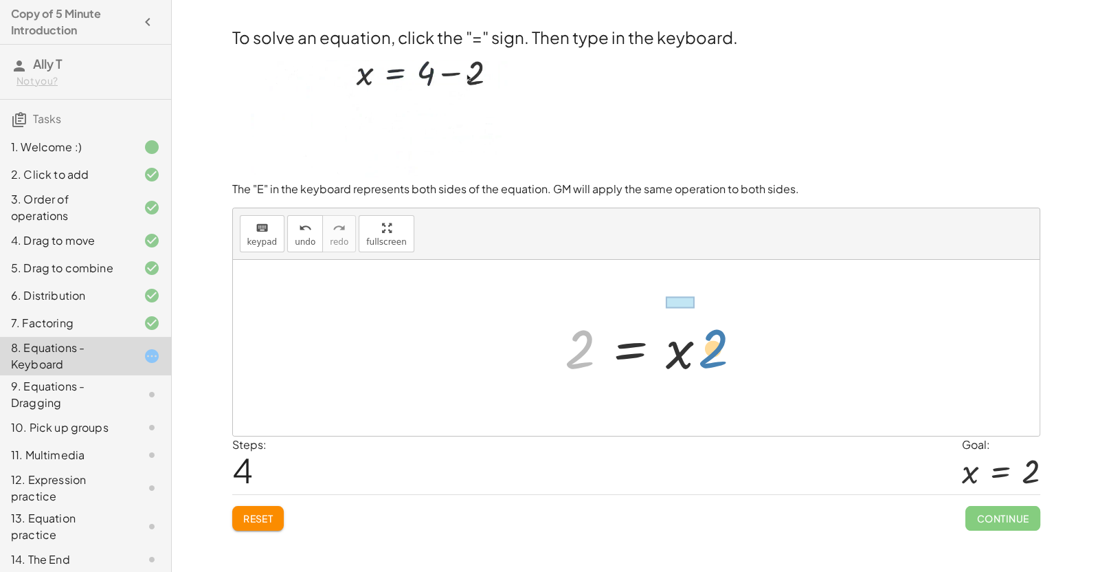
drag, startPoint x: 578, startPoint y: 349, endPoint x: 711, endPoint y: 349, distance: 133.3
click at [711, 349] on div at bounding box center [642, 348] width 168 height 68
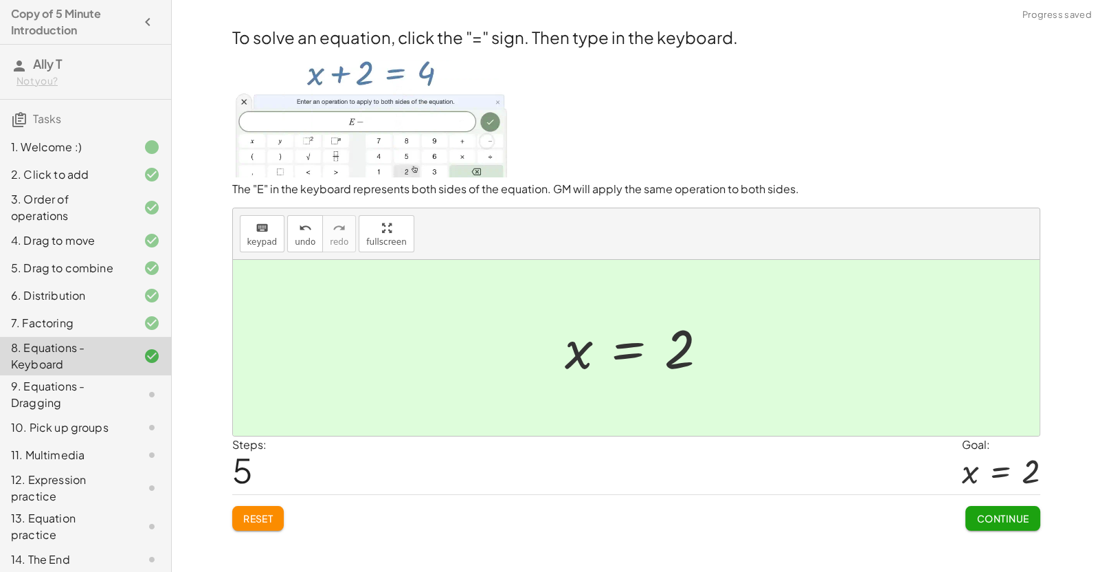
click at [755, 518] on span "Continue" at bounding box center [1002, 518] width 52 height 12
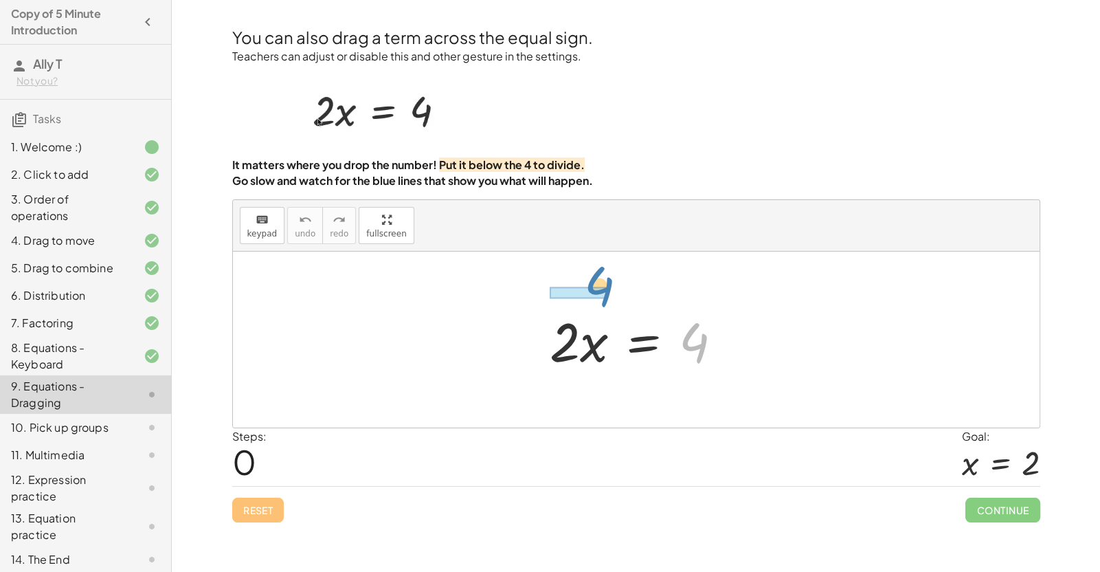
drag, startPoint x: 695, startPoint y: 346, endPoint x: 592, endPoint y: 293, distance: 116.1
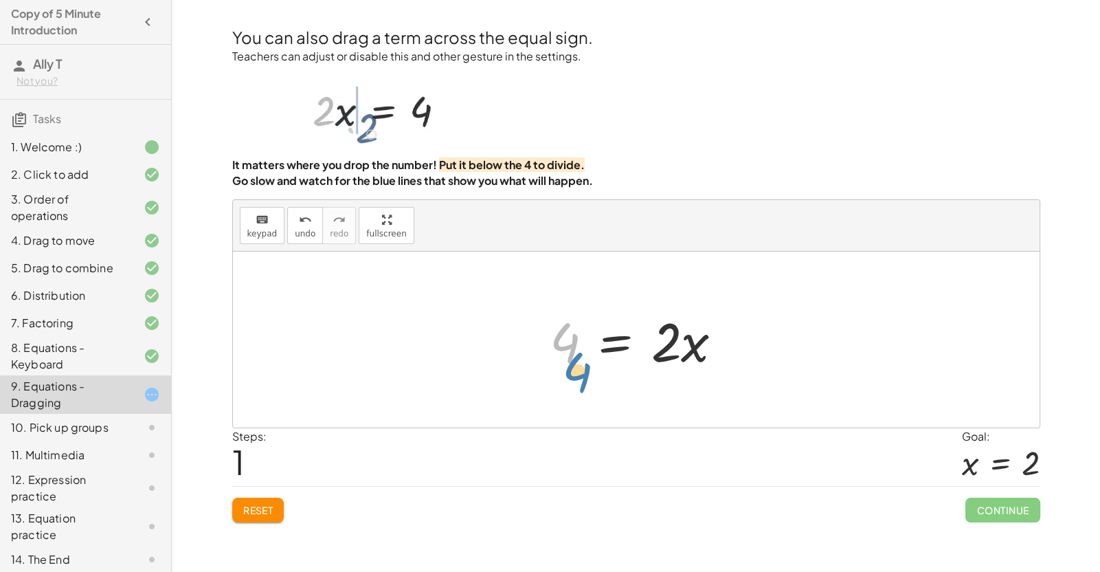
drag, startPoint x: 568, startPoint y: 341, endPoint x: 560, endPoint y: 359, distance: 19.7
click at [560, 359] on div at bounding box center [642, 339] width 198 height 71
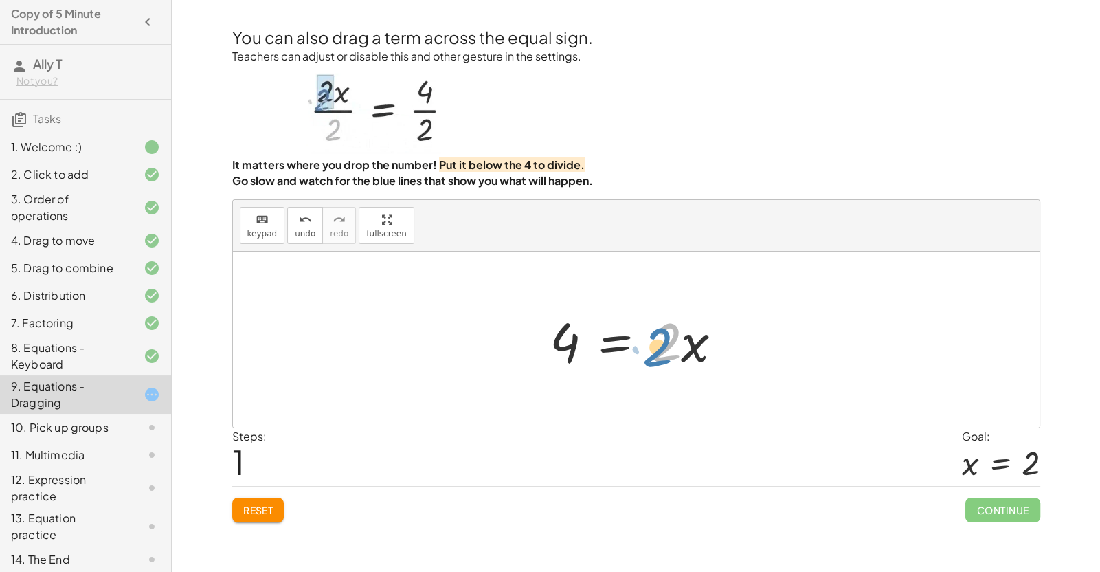
click at [676, 357] on div at bounding box center [642, 339] width 198 height 71
click at [625, 331] on div at bounding box center [642, 339] width 198 height 71
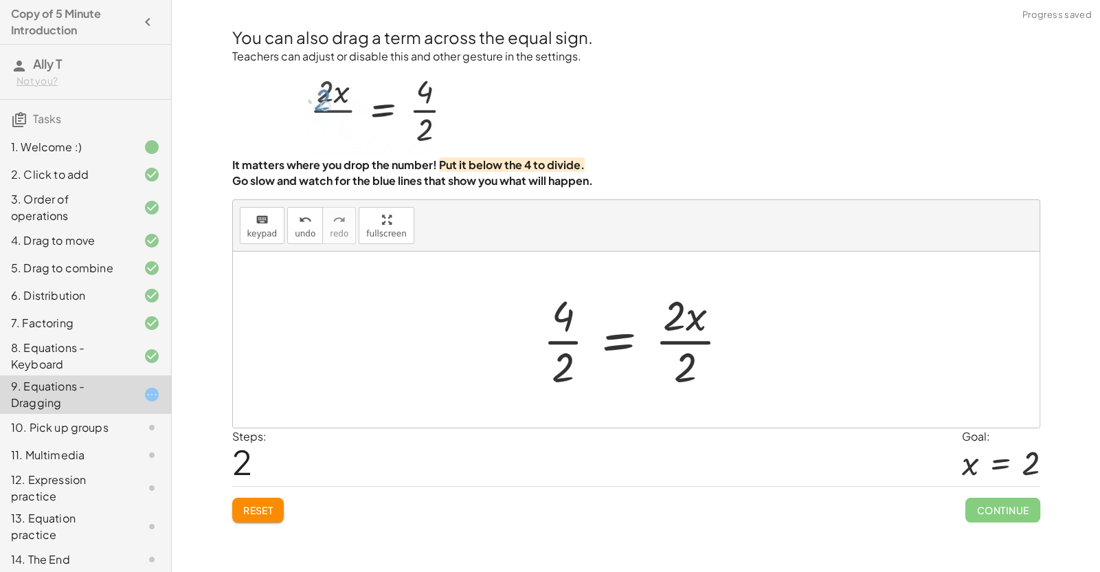
click at [568, 336] on div at bounding box center [642, 339] width 212 height 106
click at [677, 346] on div at bounding box center [646, 339] width 201 height 106
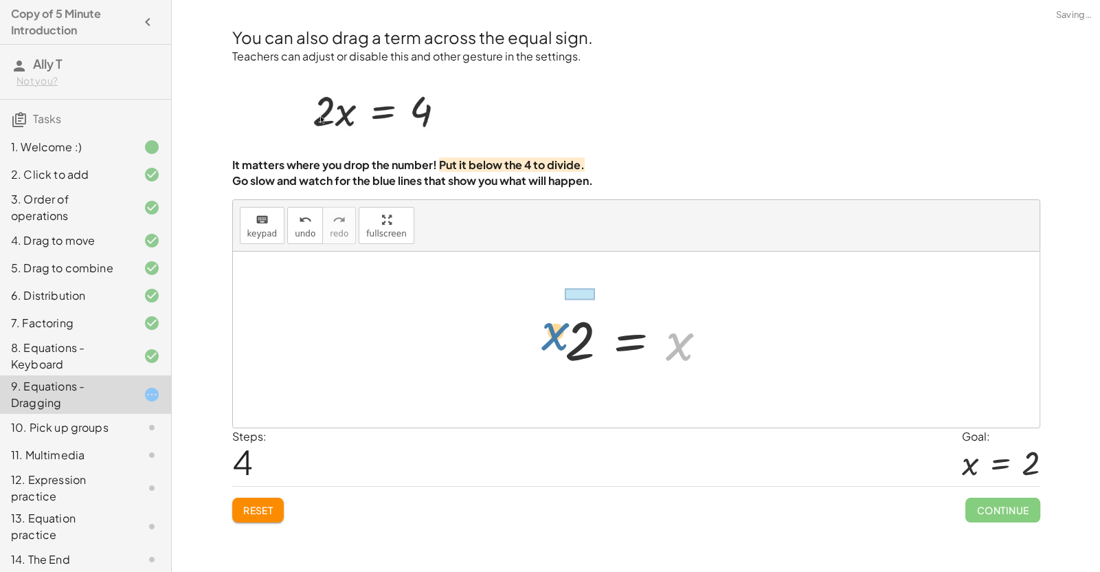
drag, startPoint x: 684, startPoint y: 357, endPoint x: 542, endPoint y: 339, distance: 143.3
click at [542, 339] on div "· 2 · x = 4 4 = · 2 · x · 4 · 2 = · 2 · x · 2 2 = · 2 · x · 2 x x = 2" at bounding box center [636, 339] width 807 height 176
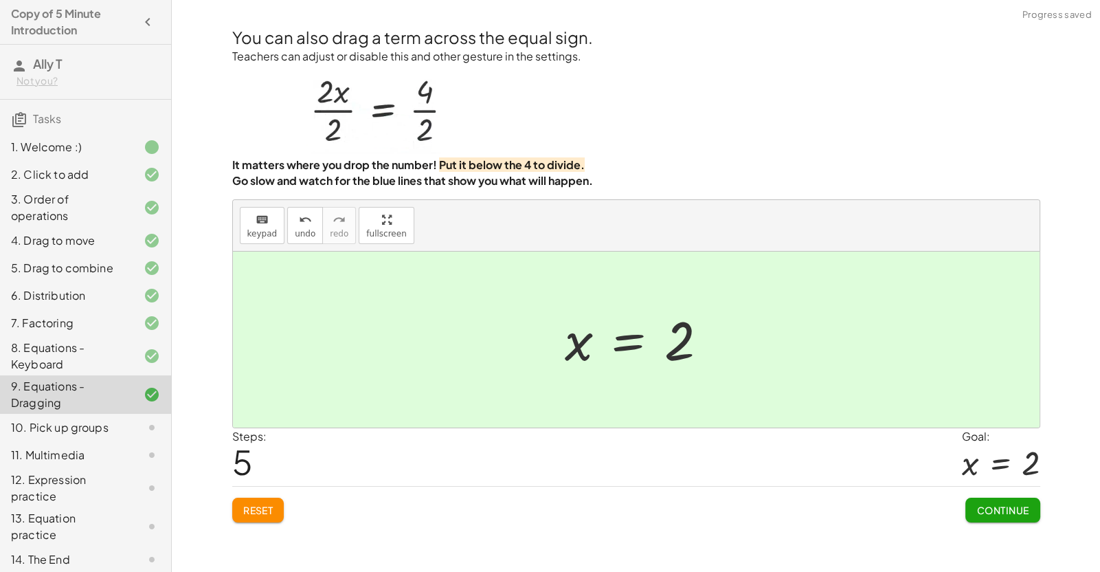
click at [755, 504] on span "Continue" at bounding box center [1002, 510] width 52 height 12
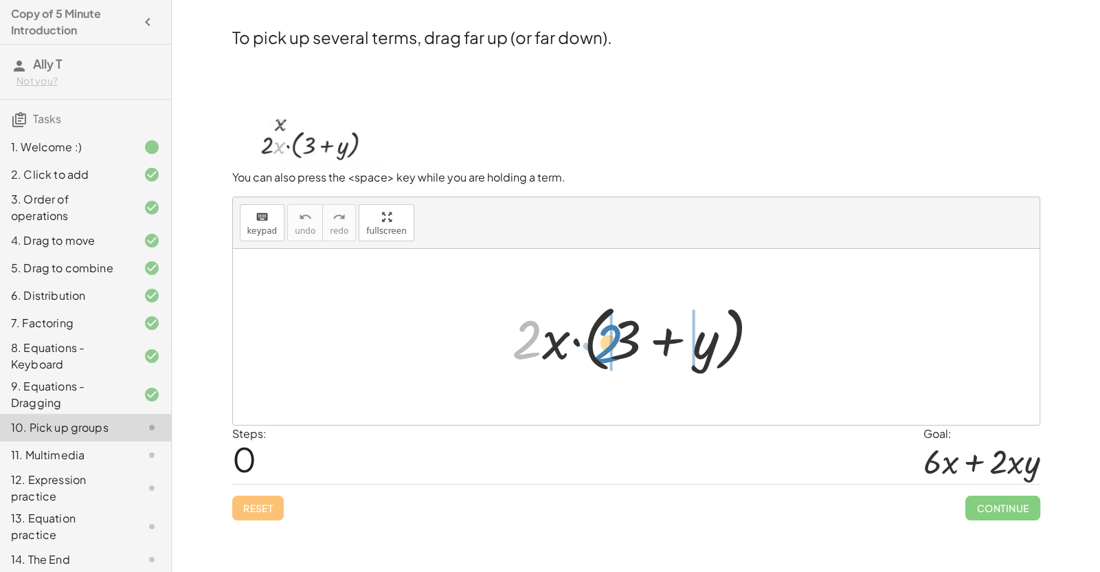
drag, startPoint x: 520, startPoint y: 344, endPoint x: 603, endPoint y: 345, distance: 83.1
click at [603, 345] on div at bounding box center [641, 336] width 272 height 79
drag, startPoint x: 527, startPoint y: 346, endPoint x: 617, endPoint y: 350, distance: 90.1
click at [617, 350] on div at bounding box center [641, 336] width 272 height 79
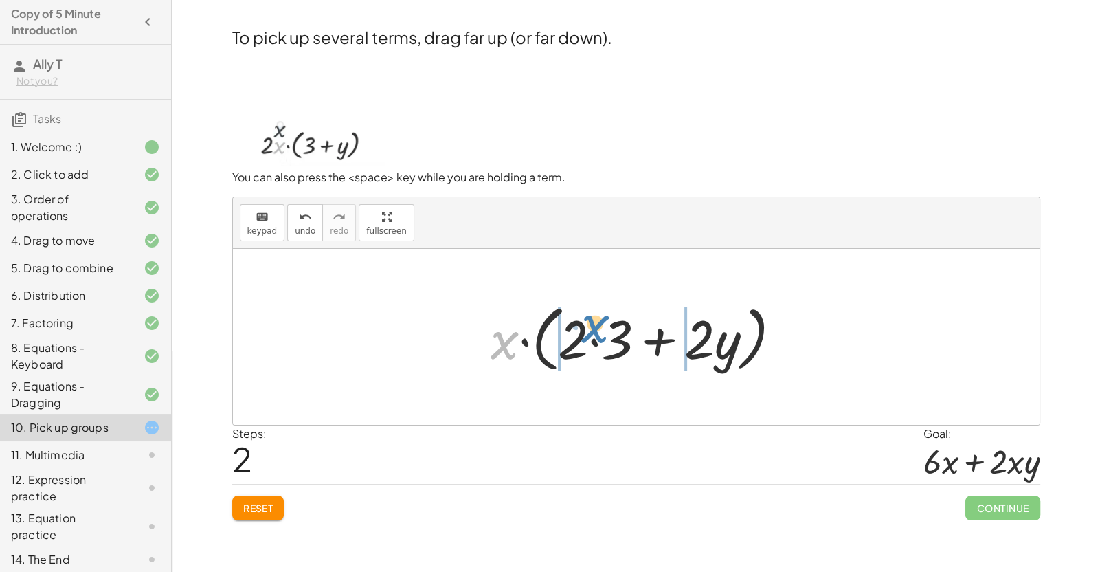
drag, startPoint x: 508, startPoint y: 342, endPoint x: 596, endPoint y: 328, distance: 89.1
click at [596, 328] on div at bounding box center [641, 336] width 315 height 79
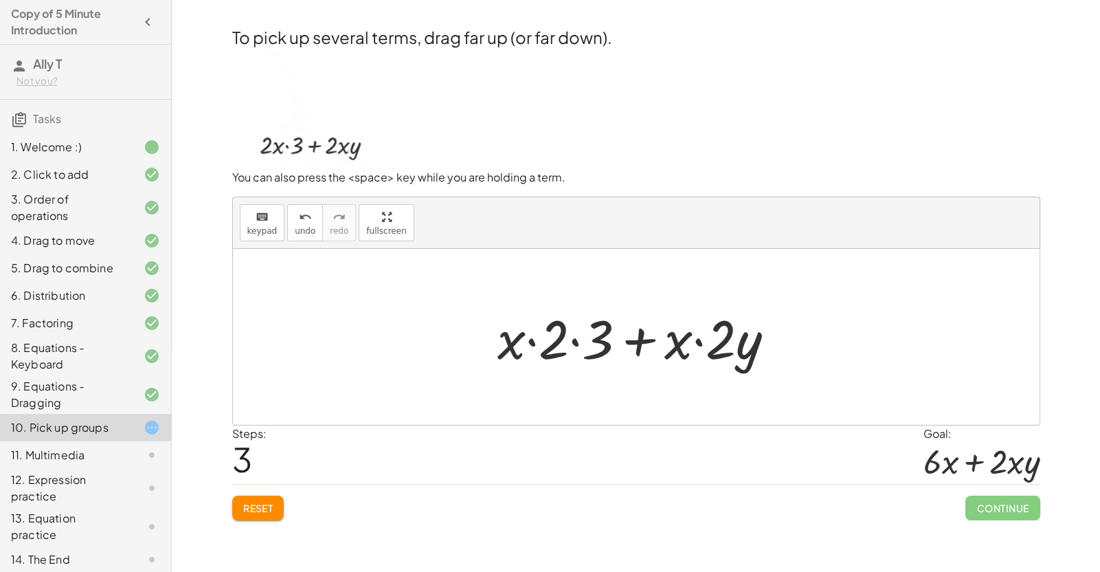
click at [529, 345] on div at bounding box center [642, 337] width 302 height 71
click at [581, 345] on div at bounding box center [642, 337] width 302 height 71
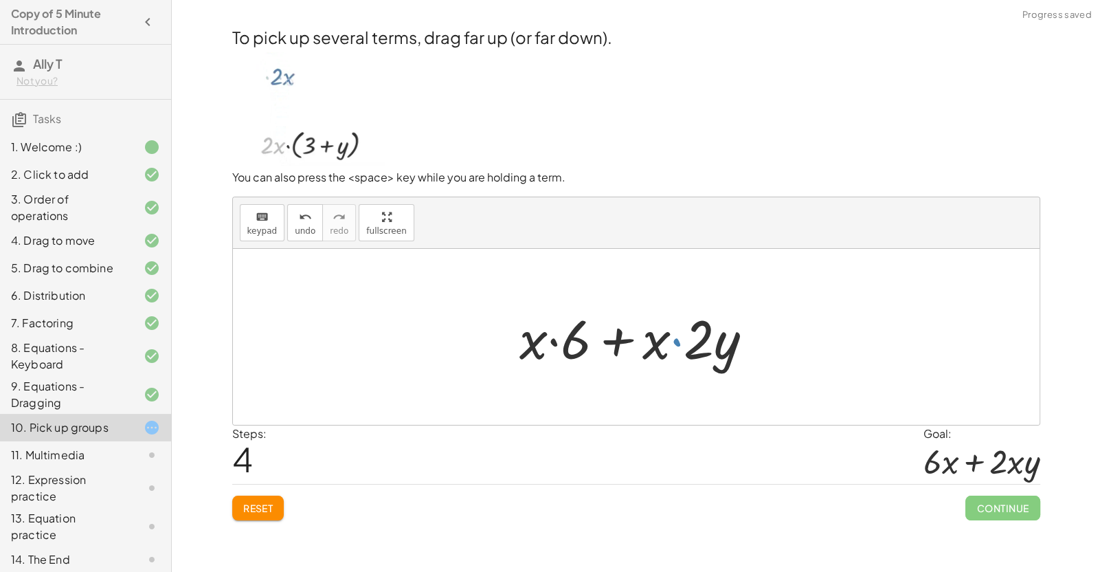
click at [677, 344] on div at bounding box center [642, 337] width 258 height 71
drag, startPoint x: 655, startPoint y: 347, endPoint x: 750, endPoint y: 356, distance: 95.2
click at [750, 356] on div at bounding box center [642, 337] width 258 height 71
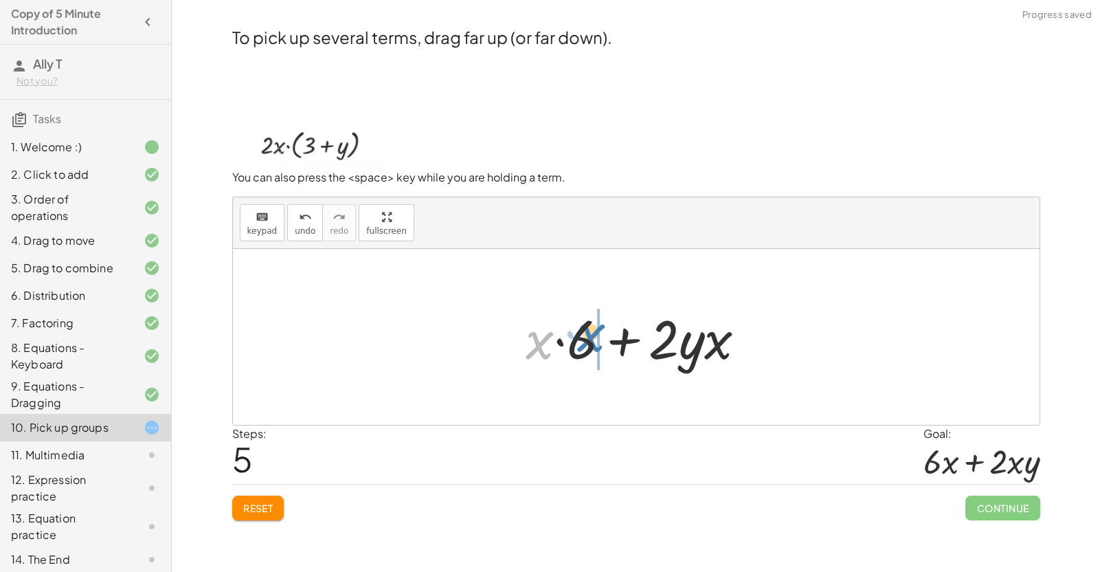
drag, startPoint x: 543, startPoint y: 344, endPoint x: 596, endPoint y: 336, distance: 52.8
click at [596, 336] on div at bounding box center [641, 337] width 245 height 71
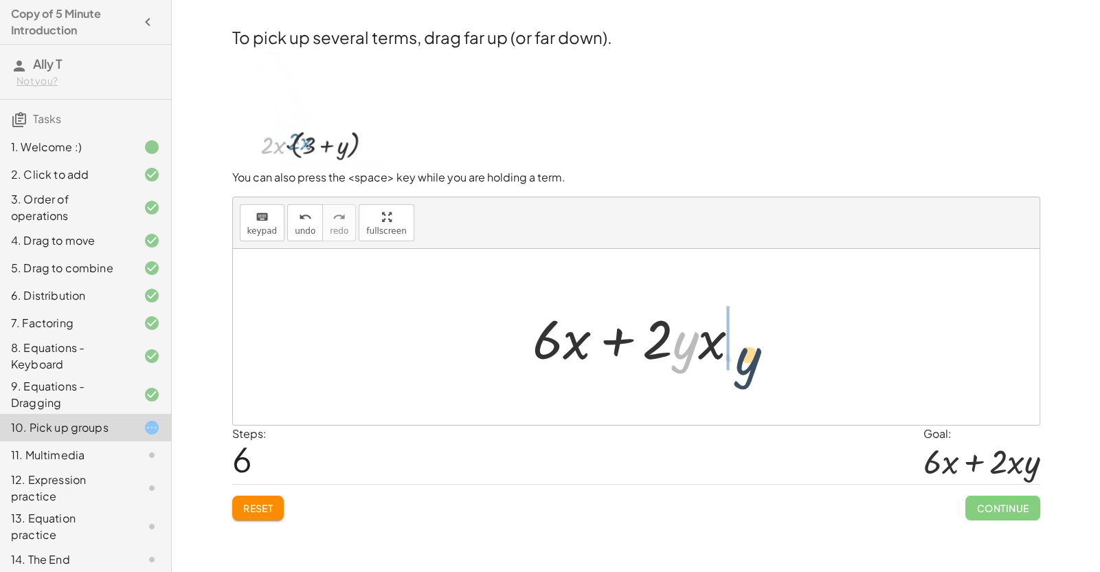
drag, startPoint x: 683, startPoint y: 346, endPoint x: 748, endPoint y: 352, distance: 65.5
click at [748, 352] on div at bounding box center [642, 337] width 232 height 71
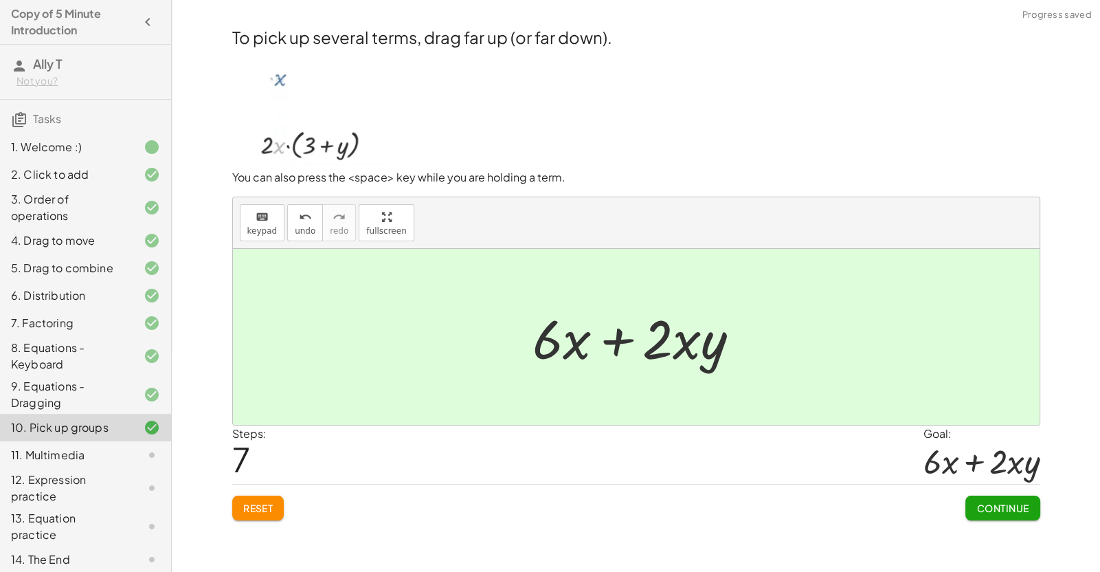
click at [755, 516] on button "Continue" at bounding box center [1002, 507] width 74 height 25
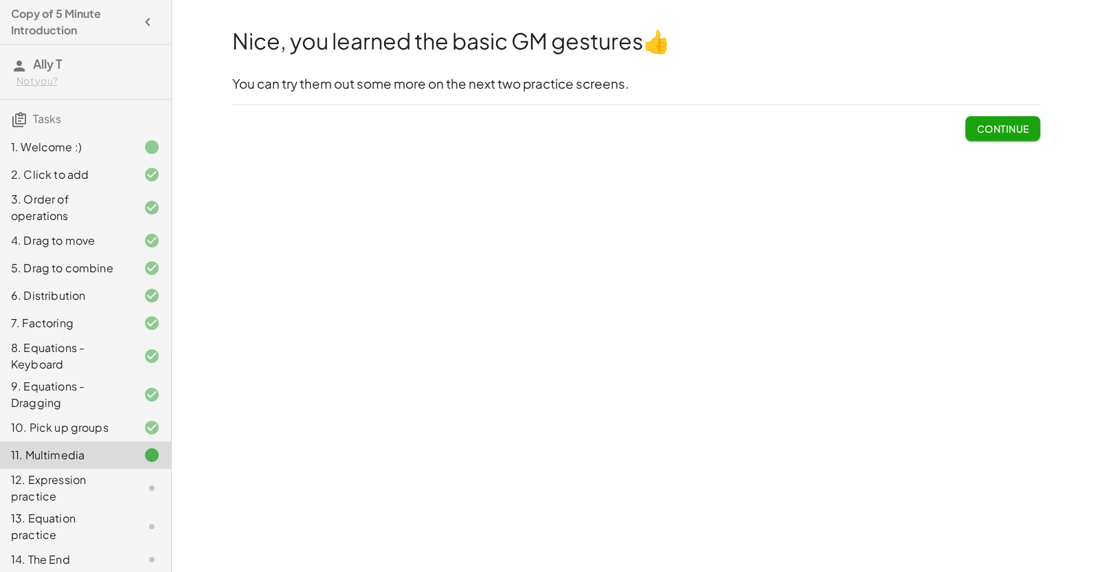
click at [755, 137] on button "Continue" at bounding box center [1002, 128] width 74 height 25
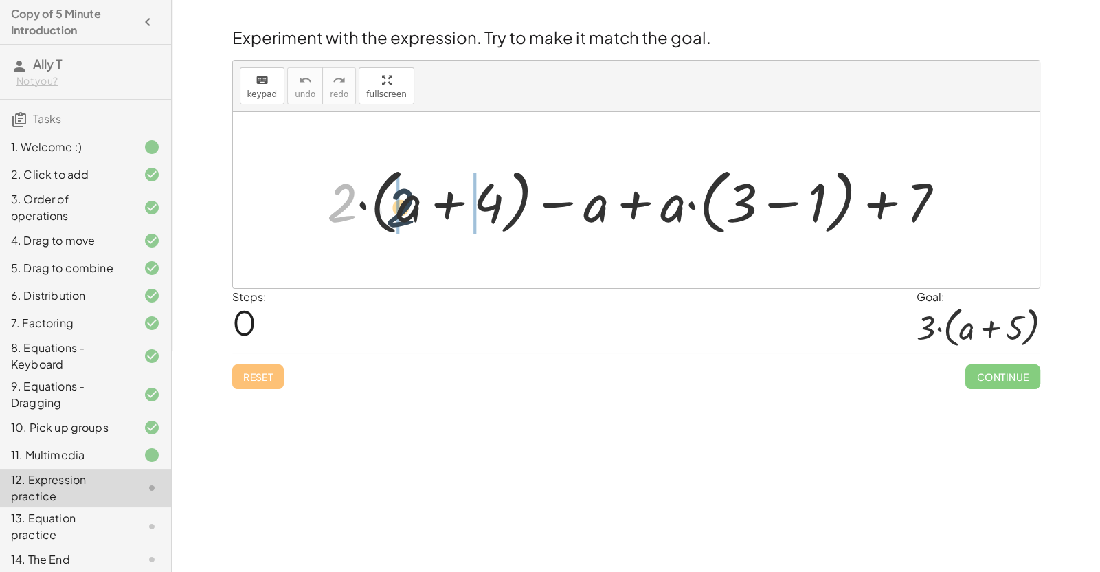
drag, startPoint x: 342, startPoint y: 210, endPoint x: 412, endPoint y: 213, distance: 70.2
click at [412, 213] on div at bounding box center [641, 200] width 642 height 79
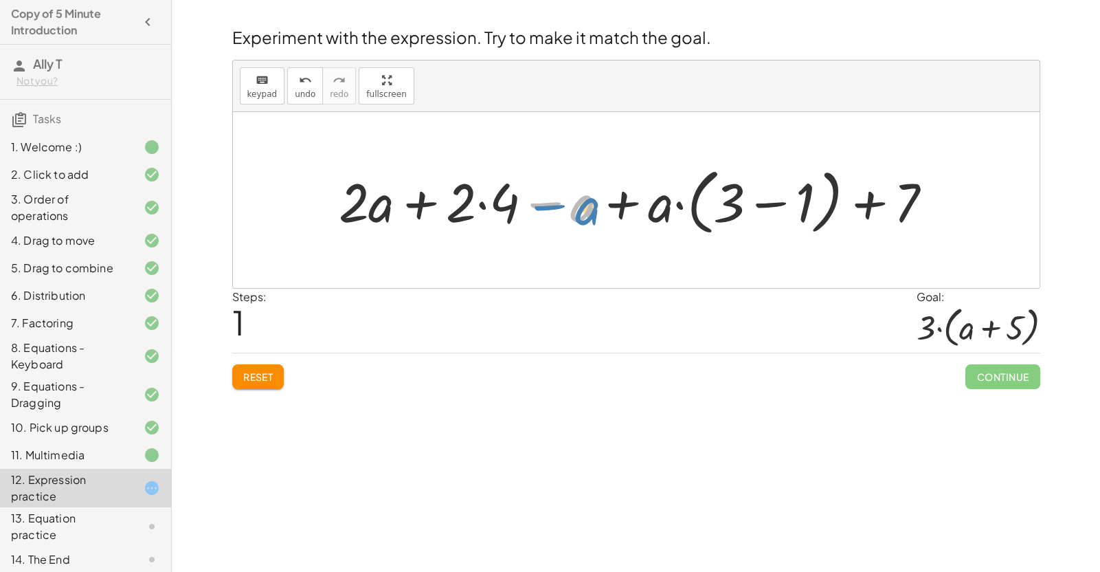
click at [547, 205] on div at bounding box center [641, 200] width 618 height 79
drag, startPoint x: 547, startPoint y: 205, endPoint x: 557, endPoint y: 205, distance: 9.6
click at [557, 205] on div at bounding box center [641, 200] width 618 height 79
click at [621, 207] on div at bounding box center [641, 200] width 618 height 79
click at [269, 384] on button "Reset" at bounding box center [258, 376] width 52 height 25
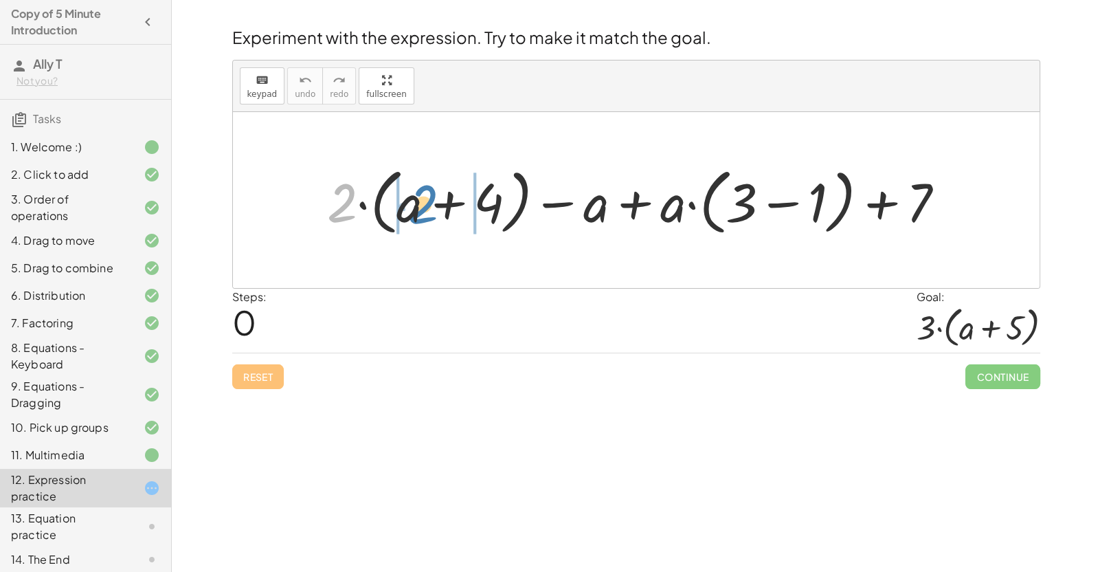
drag, startPoint x: 330, startPoint y: 214, endPoint x: 414, endPoint y: 212, distance: 83.8
click at [414, 212] on div at bounding box center [641, 200] width 642 height 79
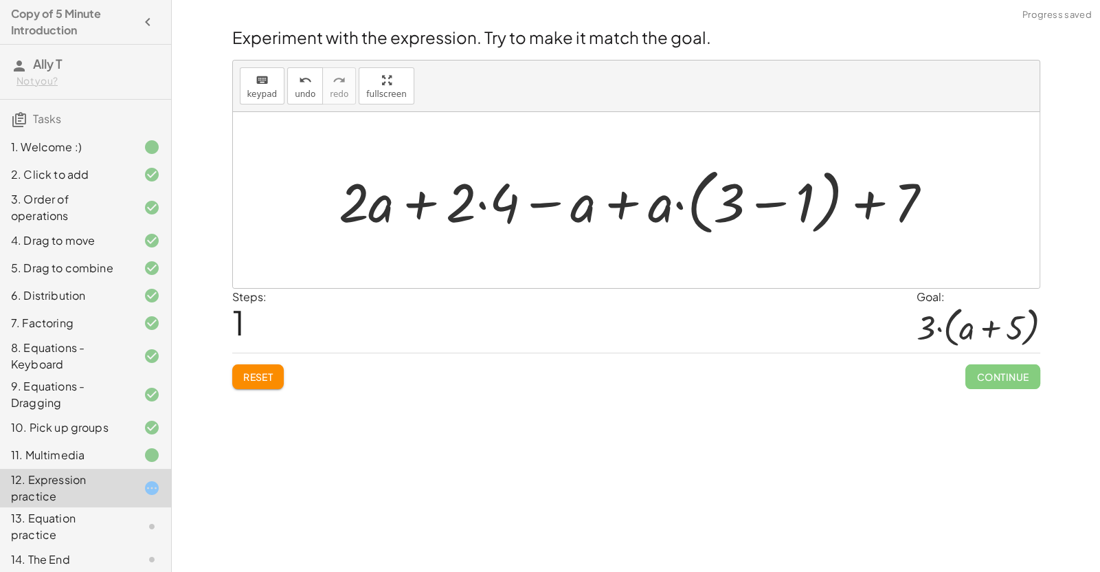
click at [481, 204] on div at bounding box center [641, 200] width 618 height 79
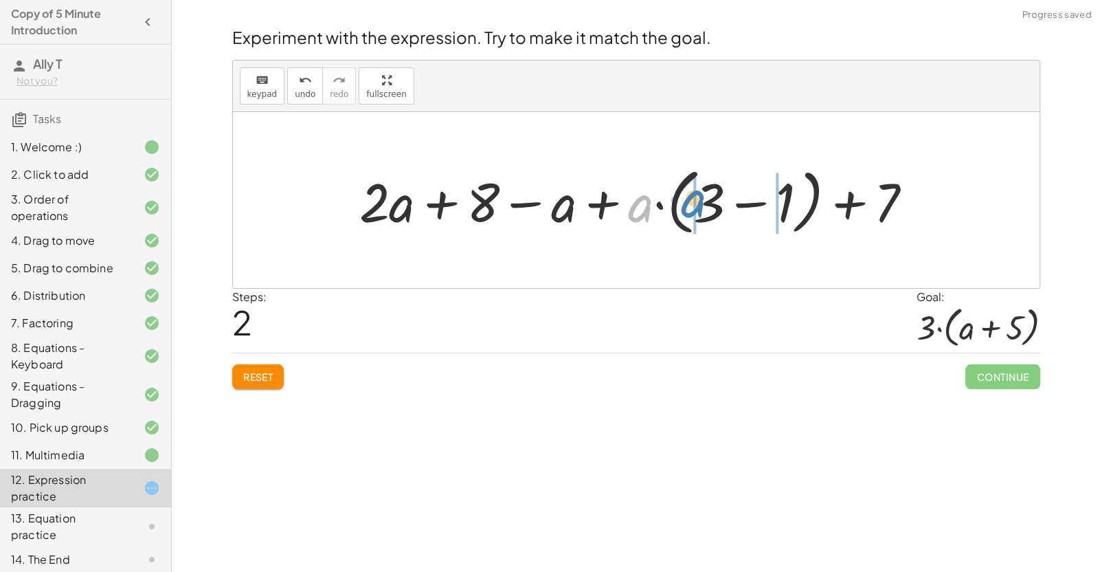
drag, startPoint x: 633, startPoint y: 214, endPoint x: 687, endPoint y: 209, distance: 53.9
click at [687, 209] on div at bounding box center [641, 200] width 578 height 79
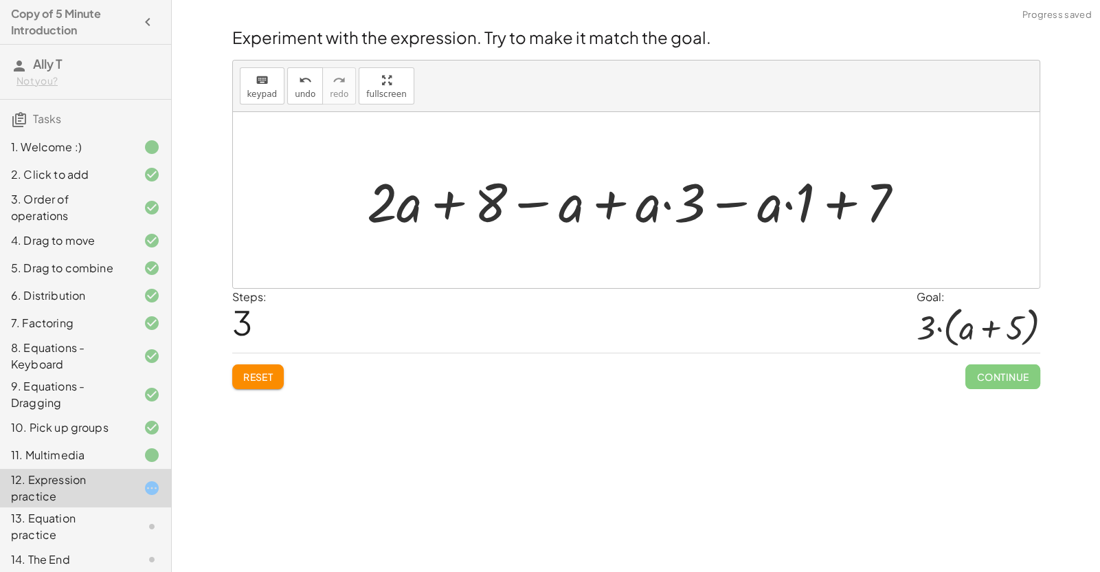
click at [755, 210] on div at bounding box center [641, 200] width 563 height 71
drag, startPoint x: 651, startPoint y: 207, endPoint x: 703, endPoint y: 205, distance: 51.6
click at [703, 205] on div at bounding box center [641, 200] width 563 height 71
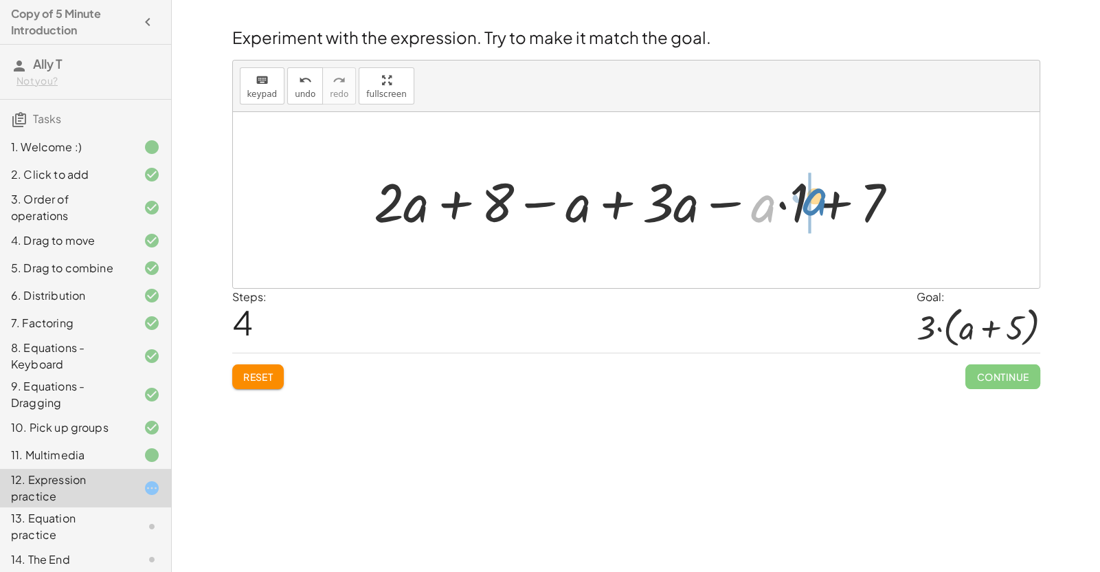
drag, startPoint x: 765, startPoint y: 207, endPoint x: 817, endPoint y: 201, distance: 52.0
click at [755, 201] on div at bounding box center [642, 200] width 550 height 71
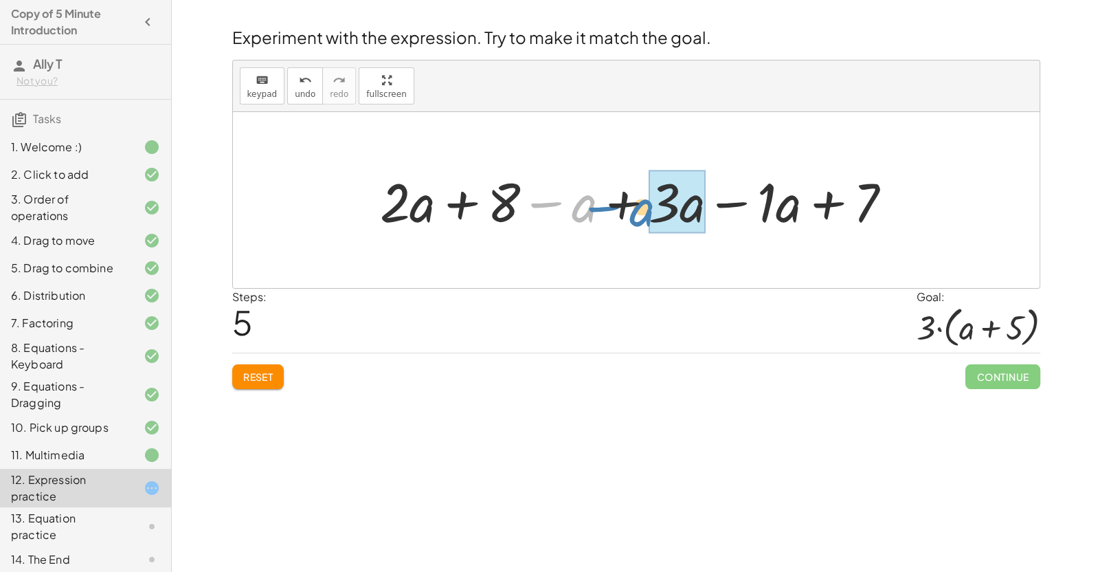
drag, startPoint x: 589, startPoint y: 207, endPoint x: 605, endPoint y: 215, distance: 16.9
click at [605, 215] on div at bounding box center [641, 200] width 537 height 71
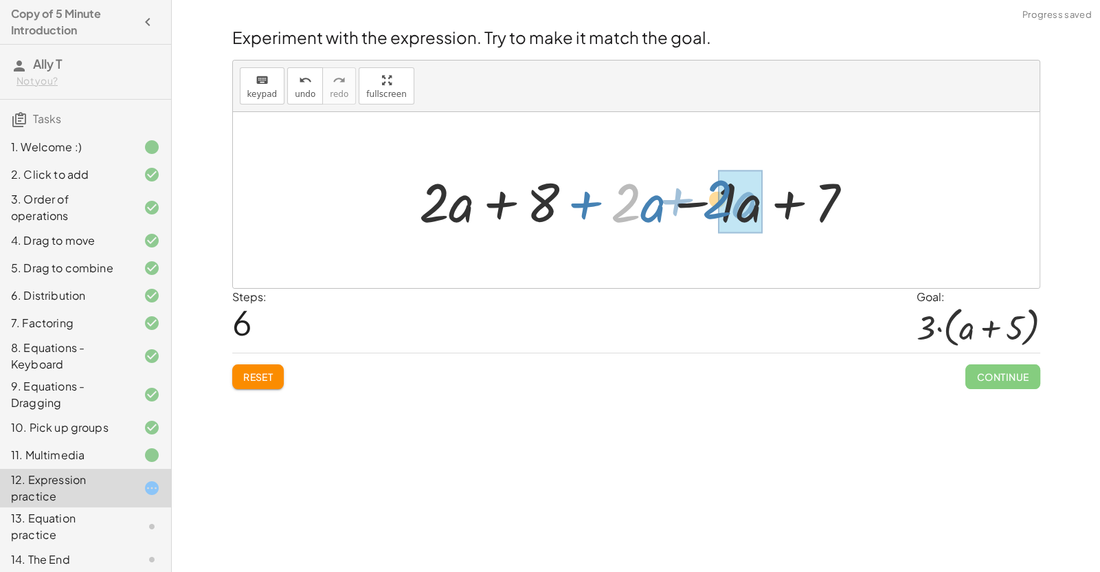
drag, startPoint x: 636, startPoint y: 213, endPoint x: 730, endPoint y: 210, distance: 93.5
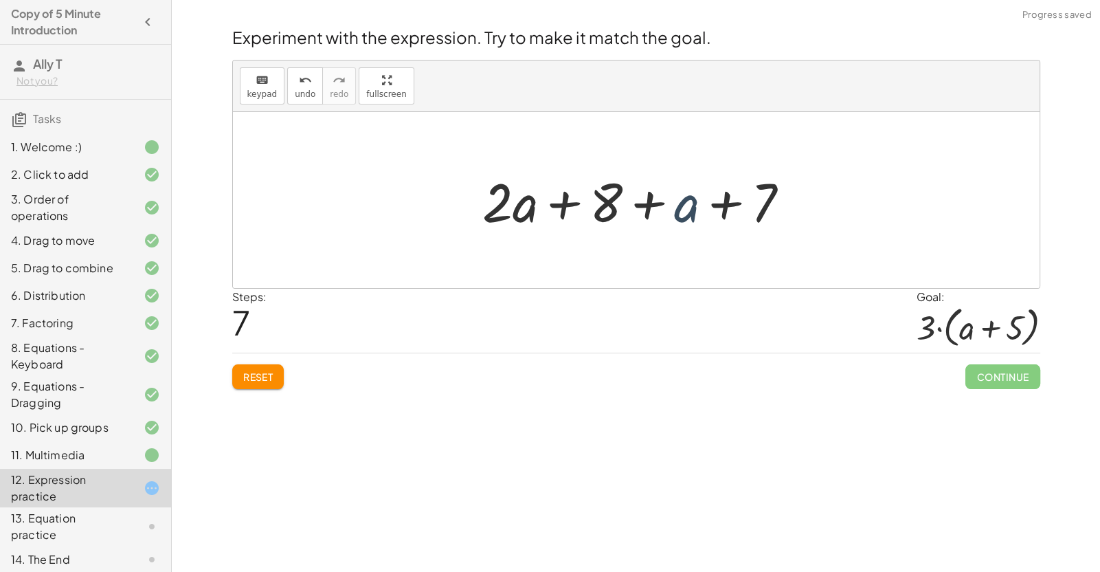
click at [683, 207] on div at bounding box center [641, 200] width 332 height 71
drag, startPoint x: 683, startPoint y: 207, endPoint x: 511, endPoint y: 198, distance: 172.0
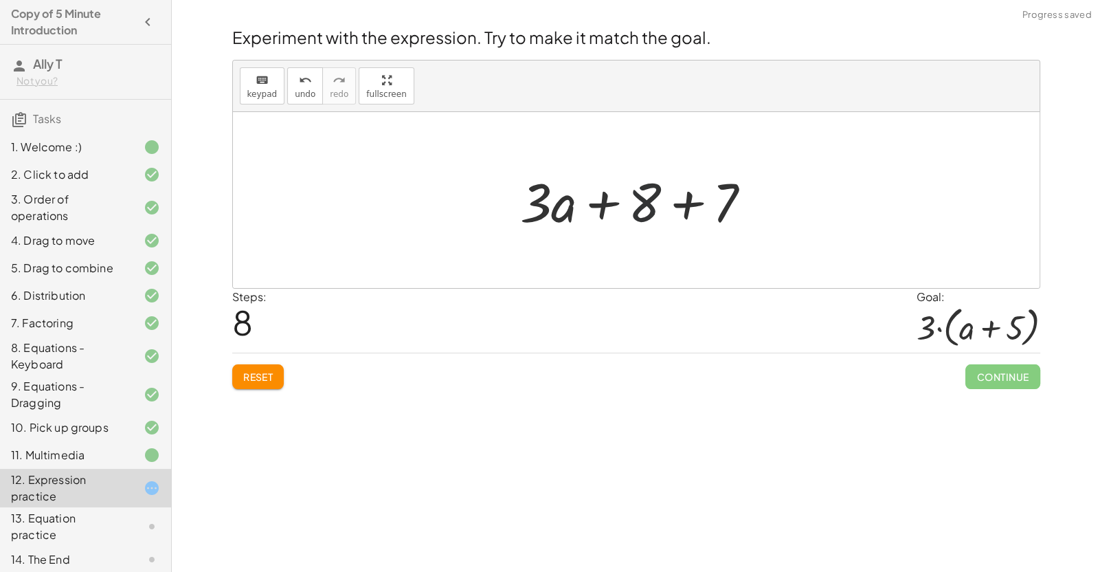
drag, startPoint x: 629, startPoint y: 208, endPoint x: 637, endPoint y: 207, distance: 7.6
click at [637, 207] on div at bounding box center [641, 200] width 256 height 71
drag, startPoint x: 637, startPoint y: 207, endPoint x: 710, endPoint y: 205, distance: 72.9
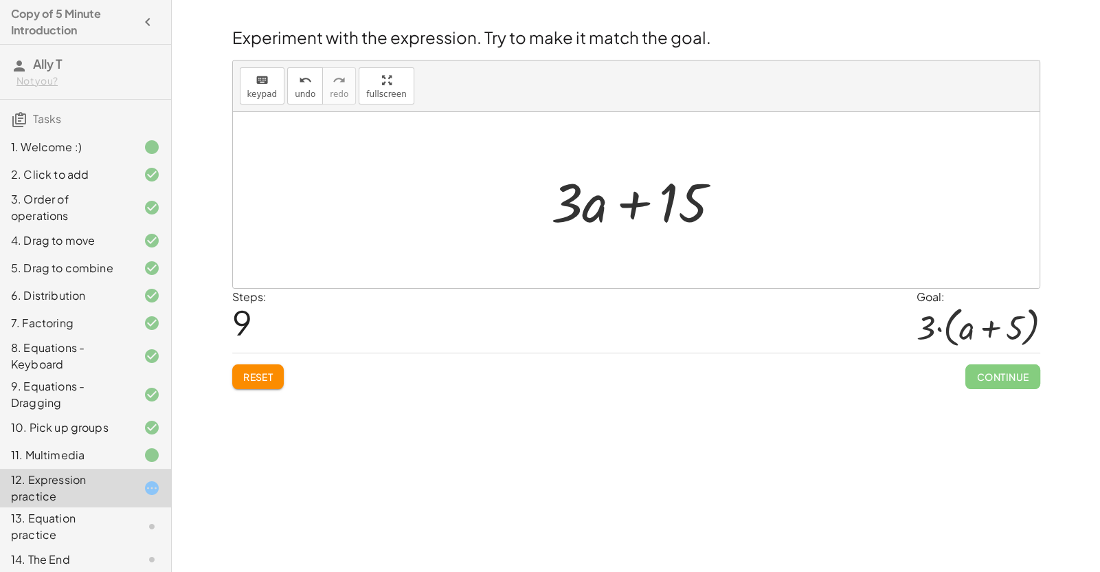
click at [581, 201] on div at bounding box center [641, 200] width 195 height 71
drag, startPoint x: 560, startPoint y: 203, endPoint x: 462, endPoint y: 205, distance: 97.6
click at [686, 203] on div at bounding box center [641, 200] width 195 height 71
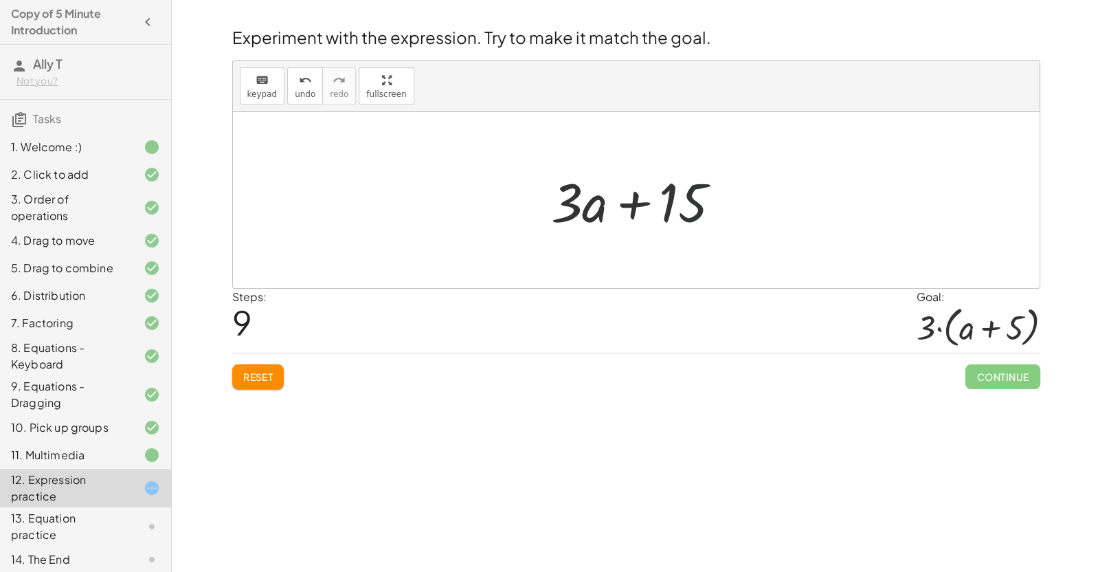
click at [630, 199] on div at bounding box center [641, 200] width 195 height 71
click at [271, 81] on div "keyboard" at bounding box center [262, 79] width 30 height 16
click at [556, 203] on div at bounding box center [567, 202] width 32 height 64
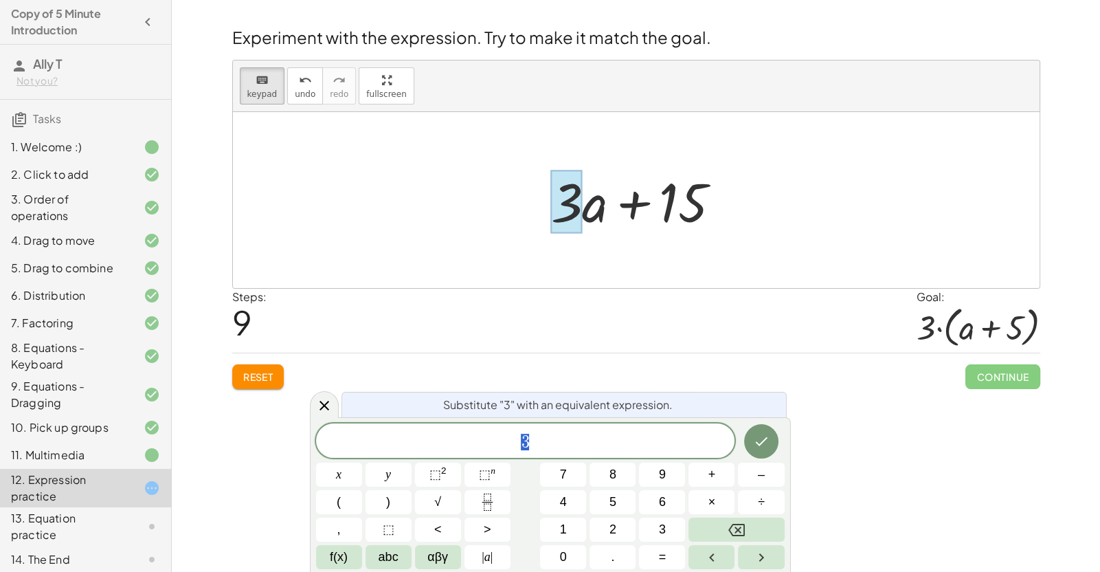
click at [564, 440] on span "3" at bounding box center [525, 441] width 419 height 19
click at [755, 442] on icon "Done" at bounding box center [761, 441] width 16 height 16
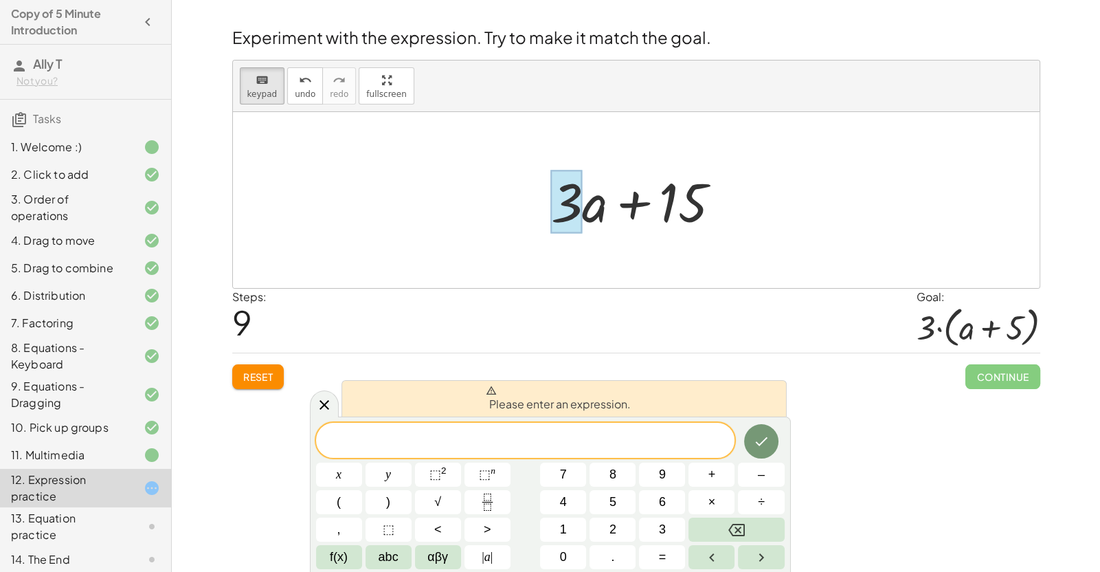
click at [755, 367] on div "Reset Continue" at bounding box center [636, 370] width 808 height 36
click at [345, 495] on button "(" at bounding box center [339, 502] width 46 height 24
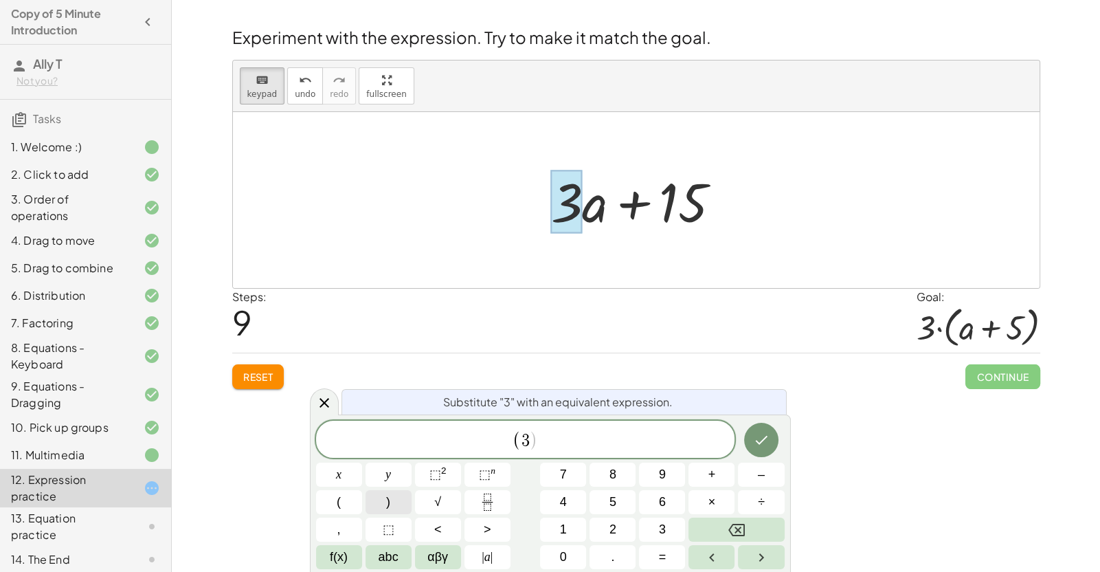
click at [393, 495] on button ")" at bounding box center [389, 502] width 46 height 24
click at [326, 480] on button "x" at bounding box center [339, 474] width 46 height 24
click at [755, 438] on icon "Done" at bounding box center [761, 439] width 16 height 16
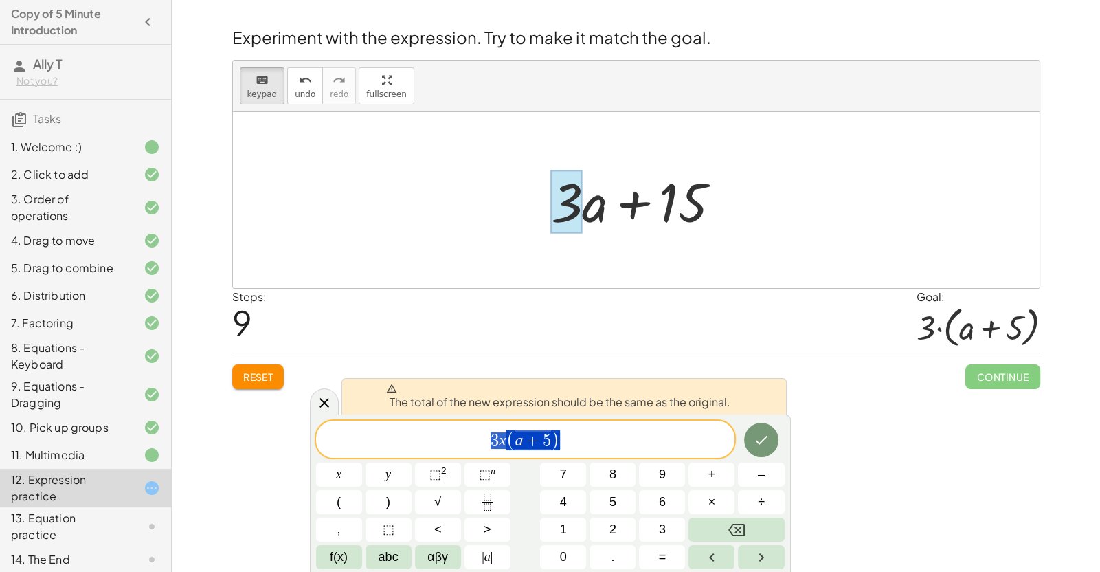
drag, startPoint x: 655, startPoint y: 445, endPoint x: 445, endPoint y: 452, distance: 210.3
click at [445, 452] on div "**********" at bounding box center [525, 438] width 419 height 37
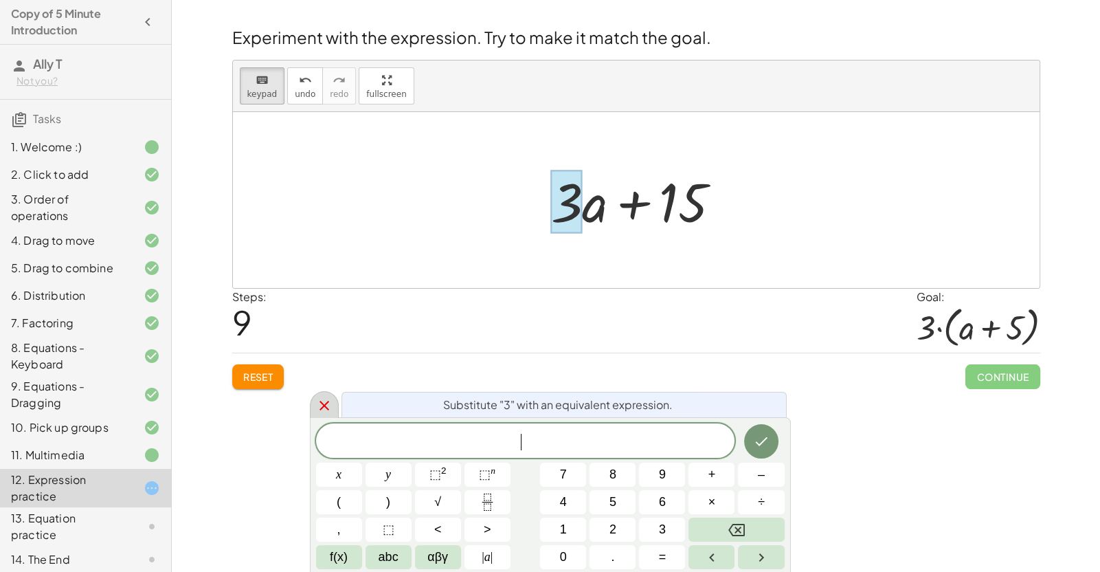
click at [328, 394] on div at bounding box center [324, 404] width 29 height 27
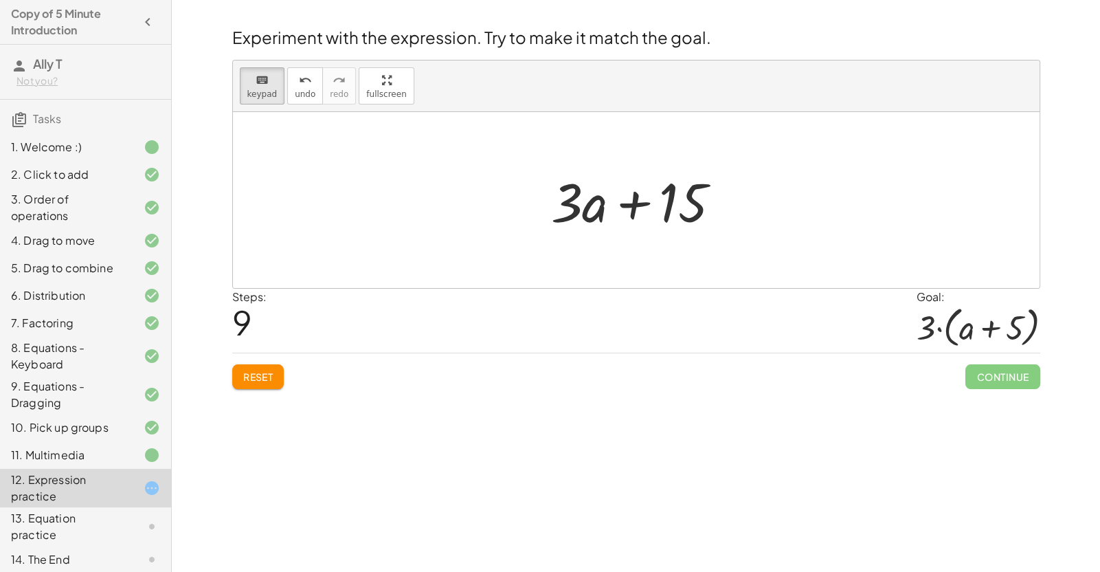
drag, startPoint x: 594, startPoint y: 211, endPoint x: 543, endPoint y: 220, distance: 52.3
click at [619, 265] on div at bounding box center [636, 200] width 807 height 176
drag, startPoint x: 594, startPoint y: 223, endPoint x: 535, endPoint y: 228, distance: 60.0
click at [460, 274] on div at bounding box center [636, 200] width 807 height 176
drag, startPoint x: 589, startPoint y: 221, endPoint x: 508, endPoint y: 240, distance: 83.8
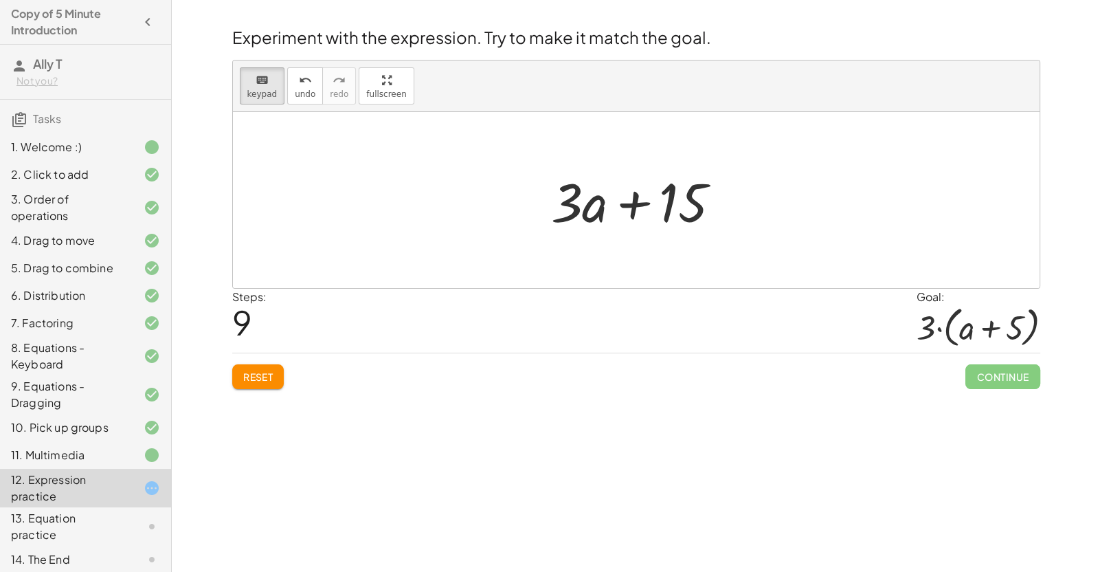
click at [469, 237] on div at bounding box center [636, 200] width 807 height 176
click at [252, 80] on div "keyboard" at bounding box center [262, 79] width 30 height 16
drag, startPoint x: 601, startPoint y: 213, endPoint x: 522, endPoint y: 240, distance: 83.7
click at [522, 240] on div "+ · 2 · ( + a + 4 ) − a + · a · ( + 3 − 1 ) + 7 + · 2 · a + · 2 · 4 − a + · a ·…" at bounding box center [636, 200] width 807 height 176
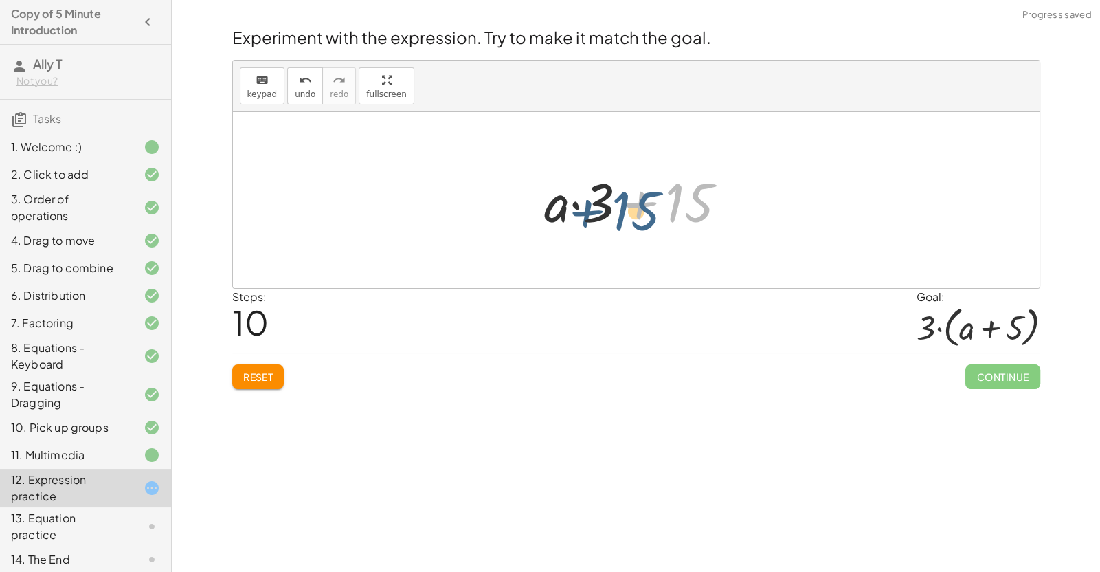
drag, startPoint x: 679, startPoint y: 214, endPoint x: 623, endPoint y: 221, distance: 56.1
click at [623, 221] on div at bounding box center [641, 200] width 208 height 71
click at [599, 204] on div at bounding box center [641, 200] width 208 height 71
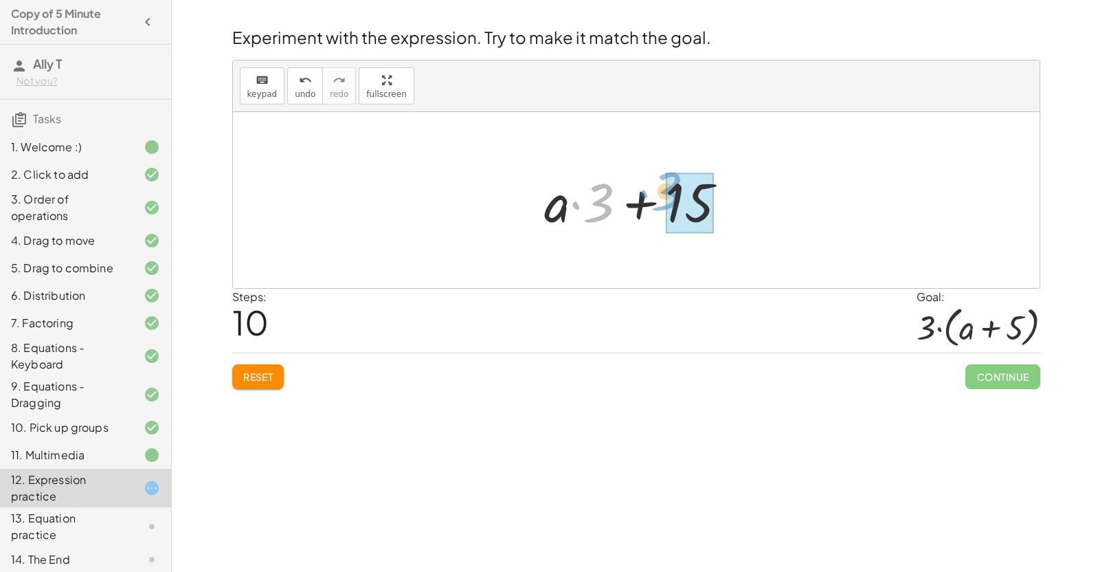
drag, startPoint x: 575, startPoint y: 205, endPoint x: 642, endPoint y: 194, distance: 67.5
click at [642, 194] on div at bounding box center [641, 200] width 208 height 71
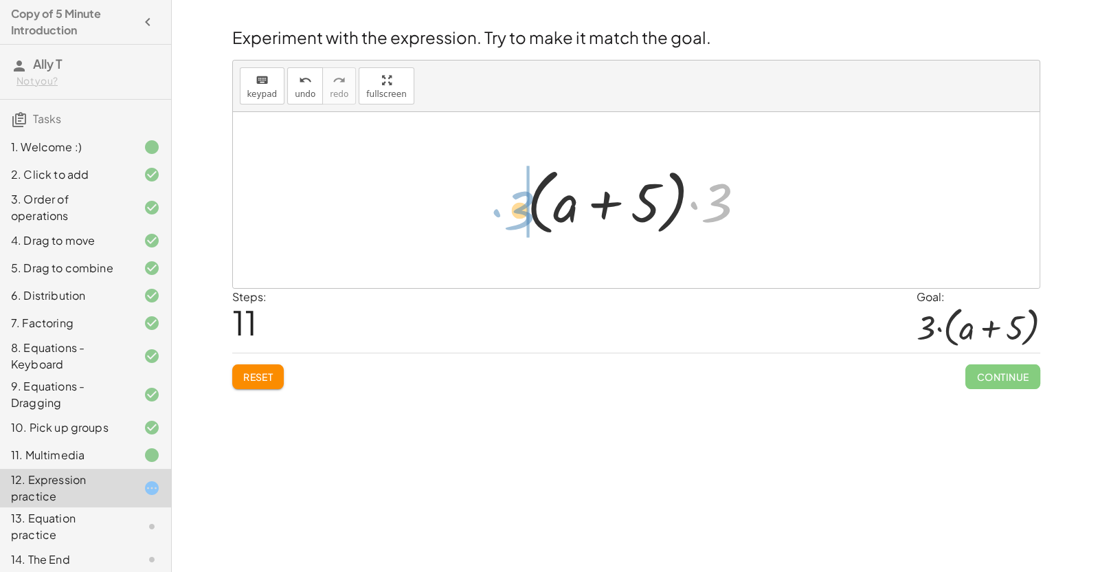
drag, startPoint x: 724, startPoint y: 203, endPoint x: 524, endPoint y: 212, distance: 200.8
click at [524, 212] on div at bounding box center [641, 200] width 243 height 79
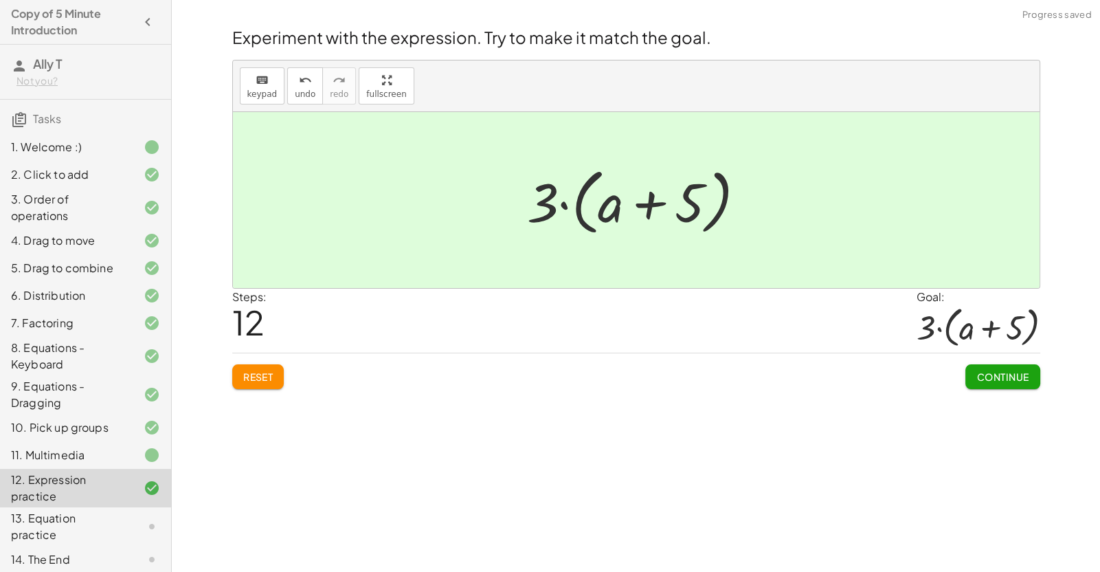
click at [755, 380] on span "Continue" at bounding box center [1002, 376] width 52 height 12
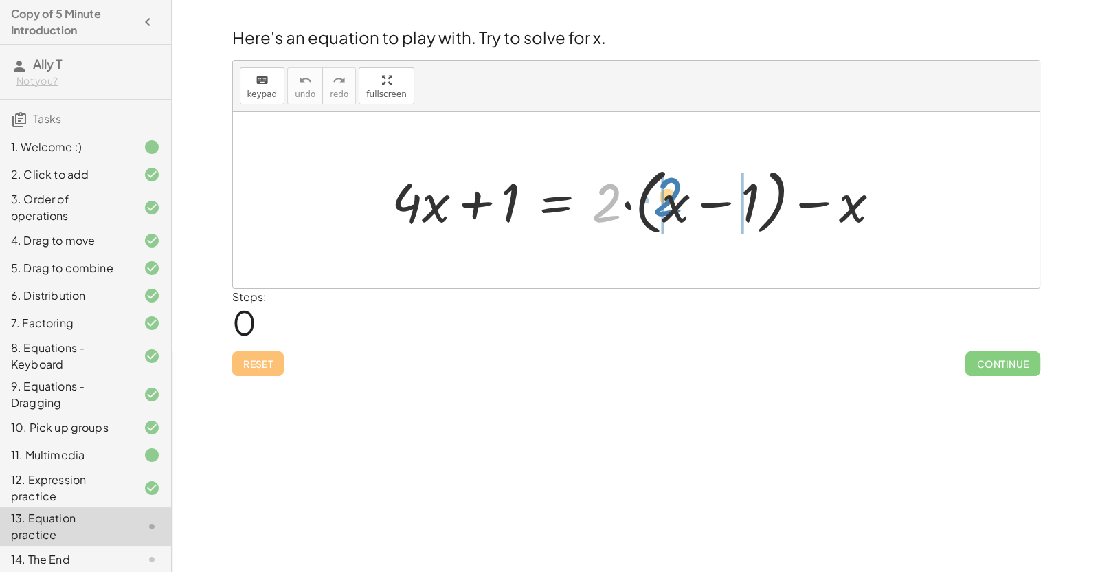
drag, startPoint x: 614, startPoint y: 206, endPoint x: 676, endPoint y: 199, distance: 62.2
click at [676, 199] on div at bounding box center [642, 200] width 514 height 79
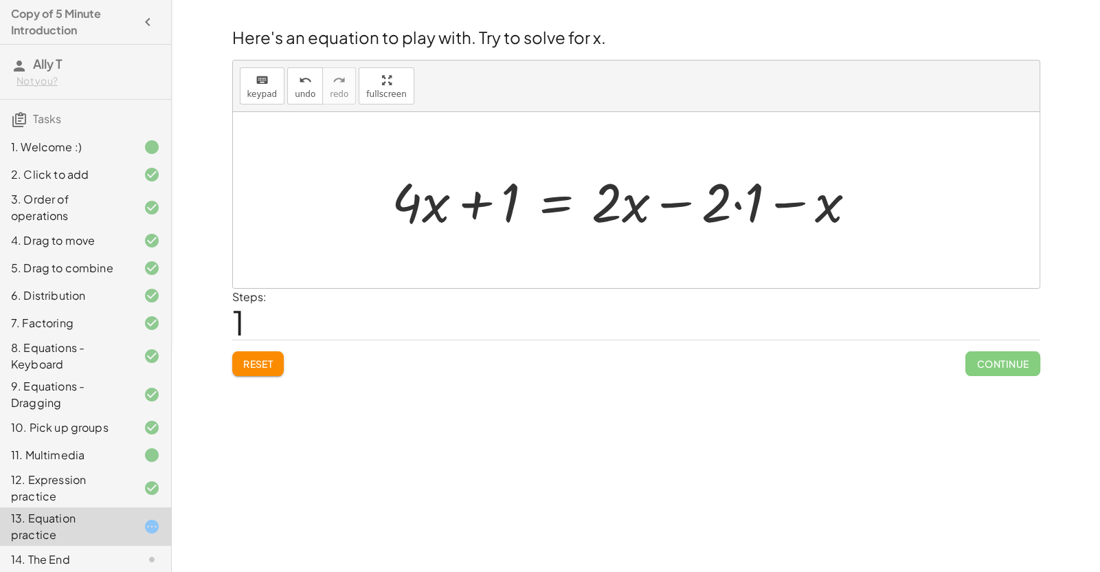
click at [737, 207] on div at bounding box center [629, 200] width 489 height 71
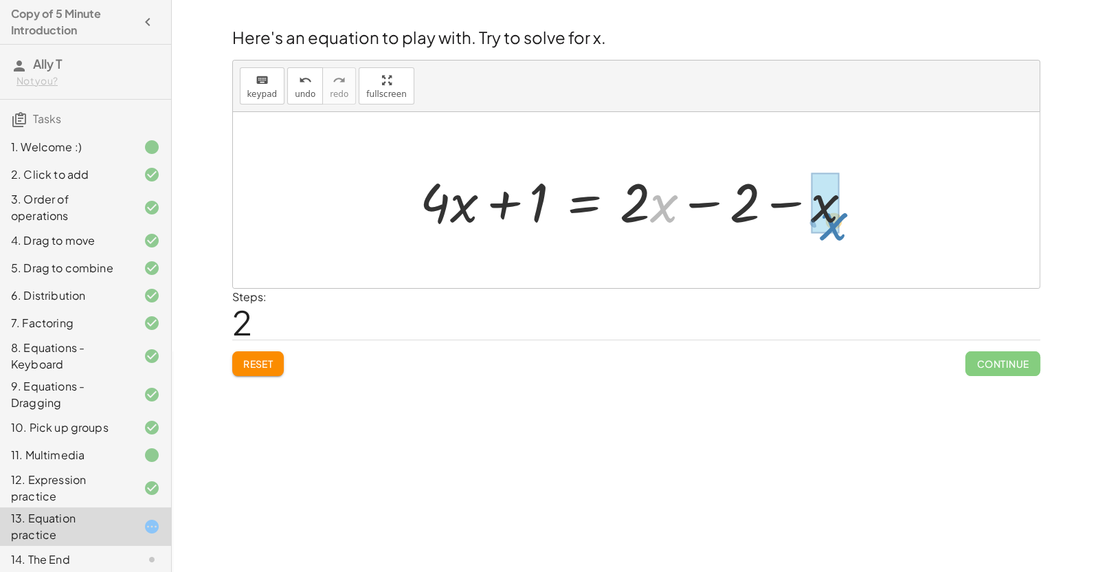
drag, startPoint x: 660, startPoint y: 207, endPoint x: 835, endPoint y: 218, distance: 175.5
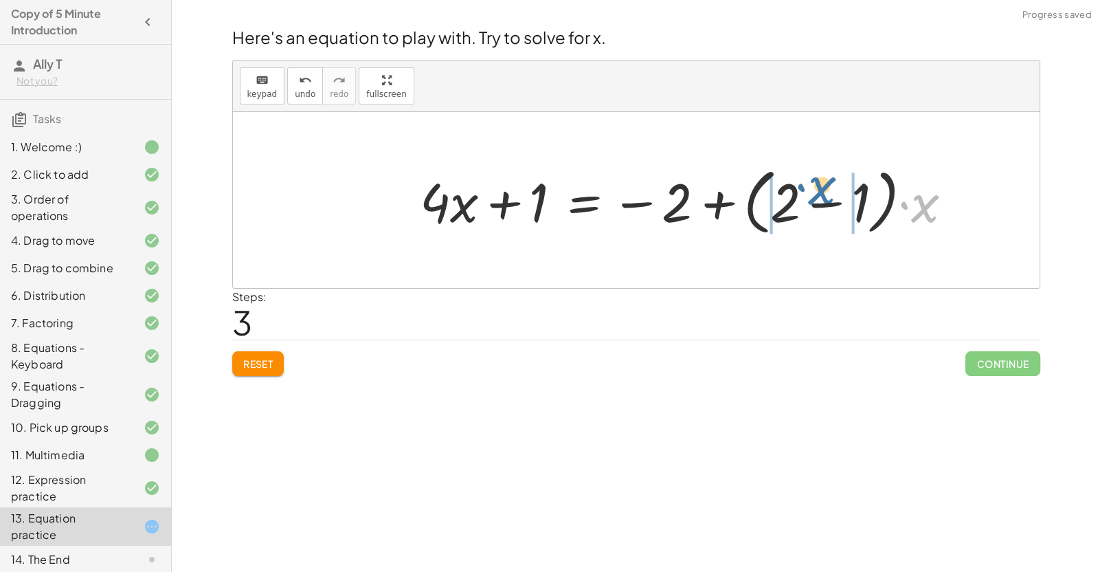
drag, startPoint x: 921, startPoint y: 207, endPoint x: 808, endPoint y: 194, distance: 113.4
click at [755, 194] on div at bounding box center [692, 200] width 558 height 79
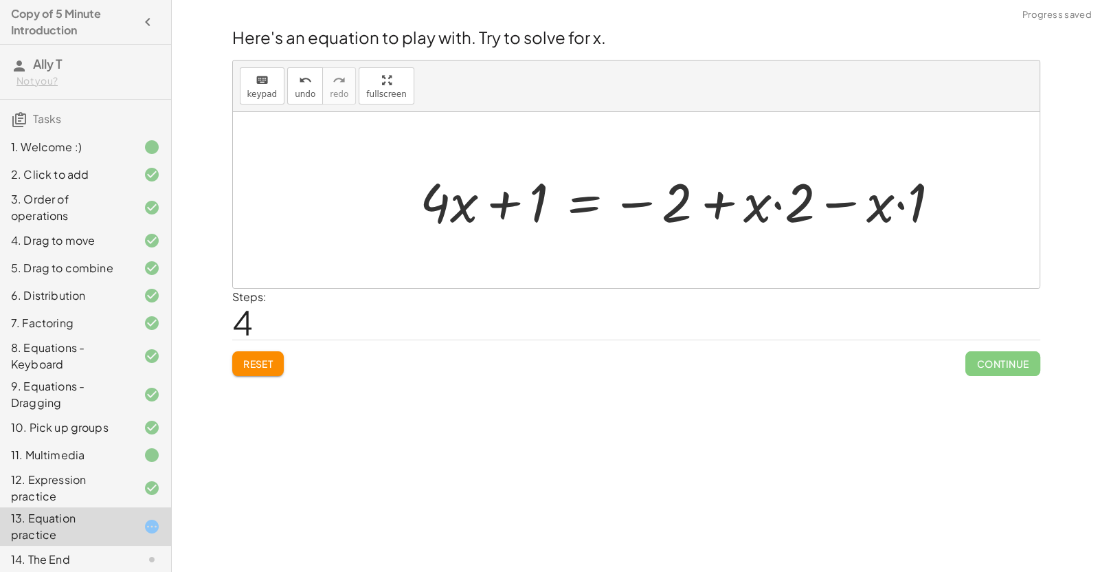
click at [755, 210] on div at bounding box center [685, 200] width 545 height 71
click at [755, 207] on div at bounding box center [669, 200] width 513 height 71
click at [709, 205] on div at bounding box center [669, 200] width 513 height 71
click at [755, 204] on div at bounding box center [669, 200] width 513 height 71
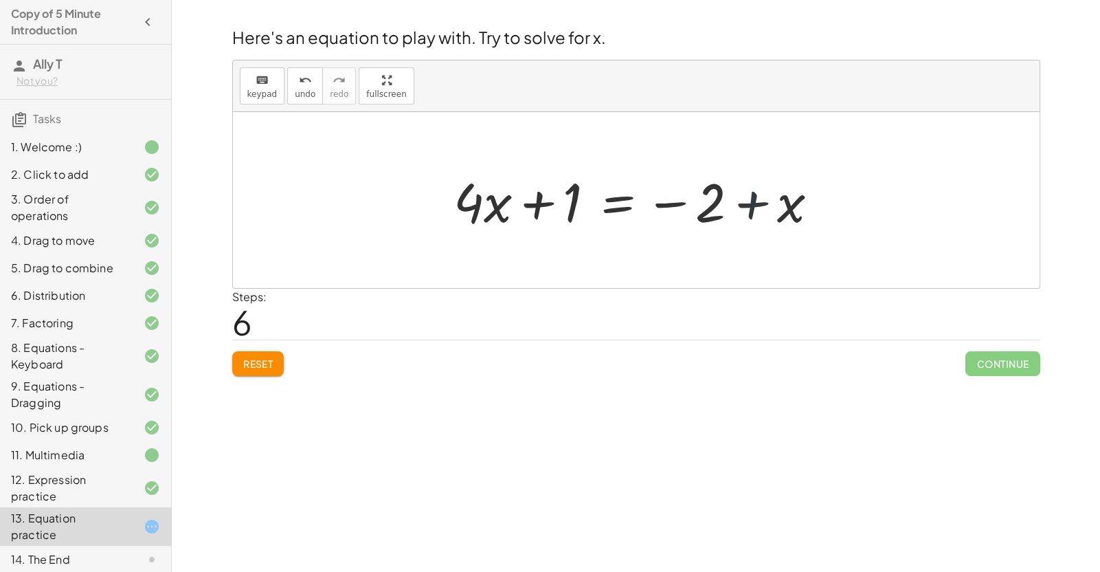
click at [754, 207] on div at bounding box center [642, 200] width 390 height 71
click at [613, 210] on div at bounding box center [642, 200] width 390 height 71
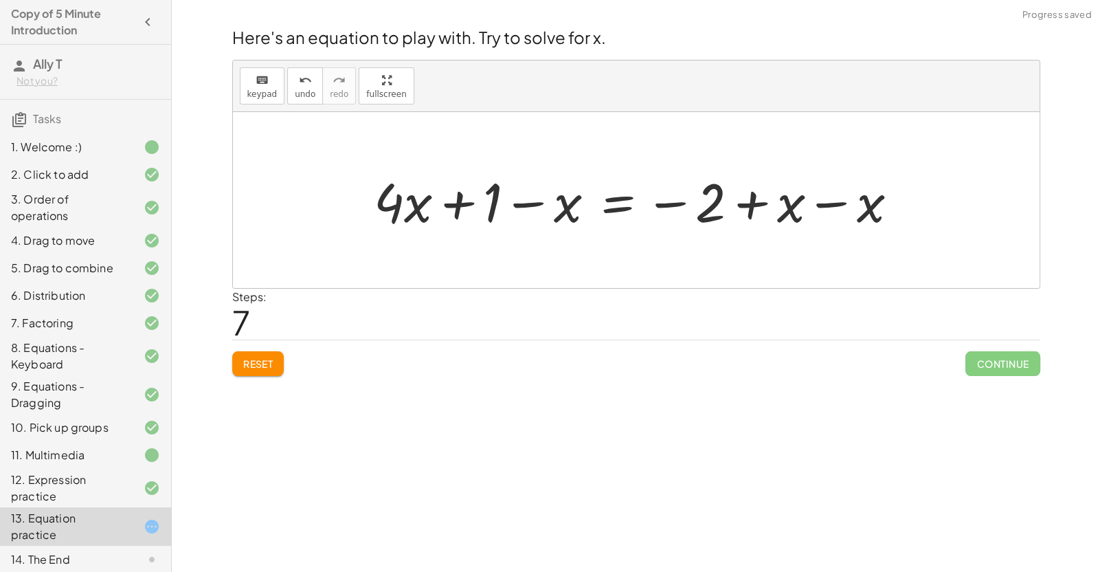
click at [755, 205] on div at bounding box center [641, 200] width 549 height 71
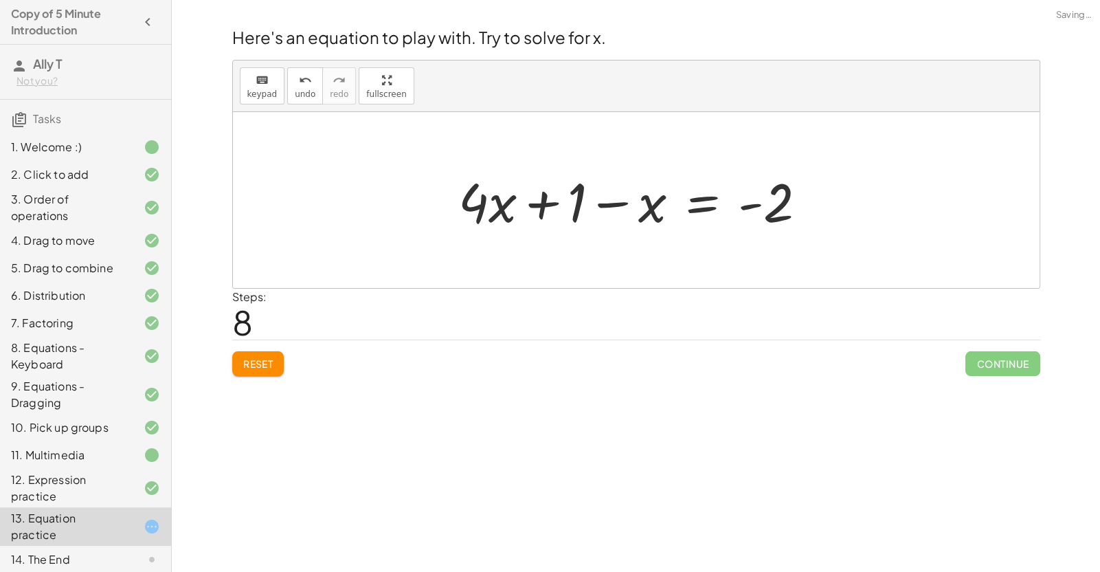
click at [537, 200] on div at bounding box center [637, 200] width 373 height 71
click at [618, 203] on div at bounding box center [641, 200] width 373 height 71
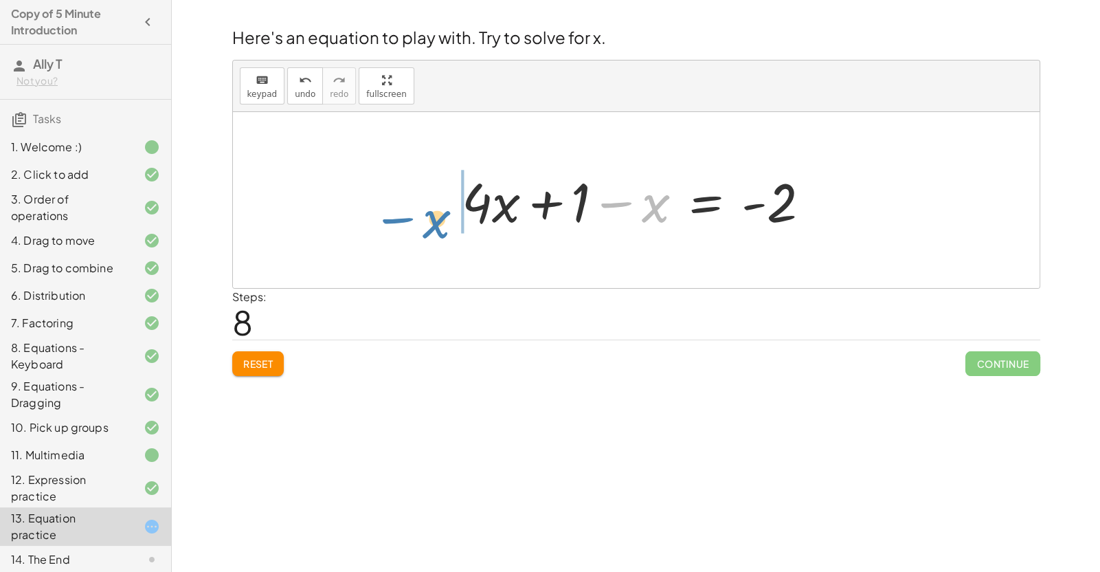
drag, startPoint x: 654, startPoint y: 204, endPoint x: 432, endPoint y: 216, distance: 222.3
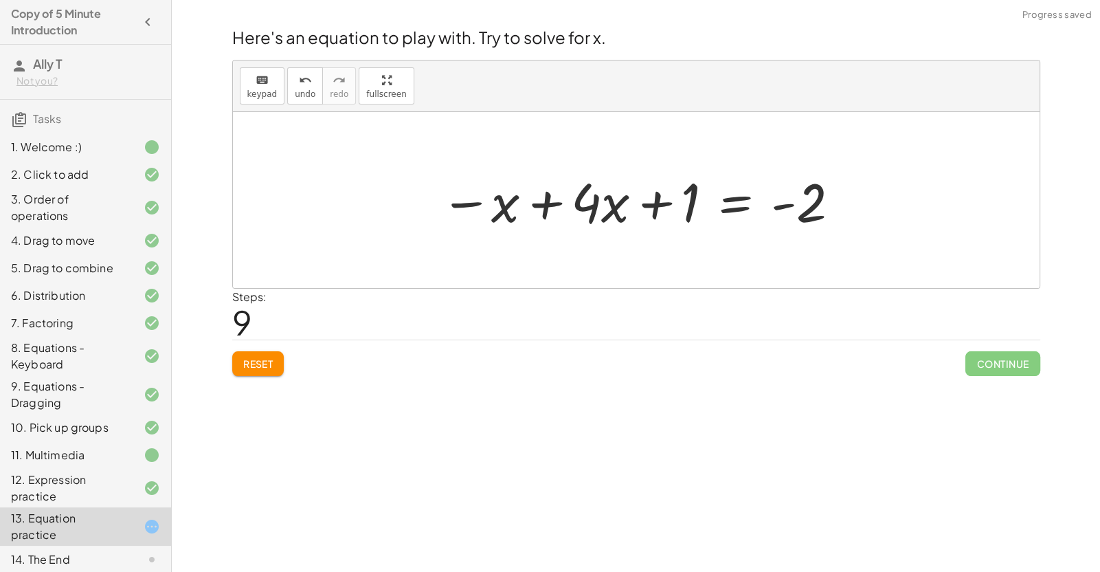
click at [532, 210] on div at bounding box center [641, 200] width 415 height 71
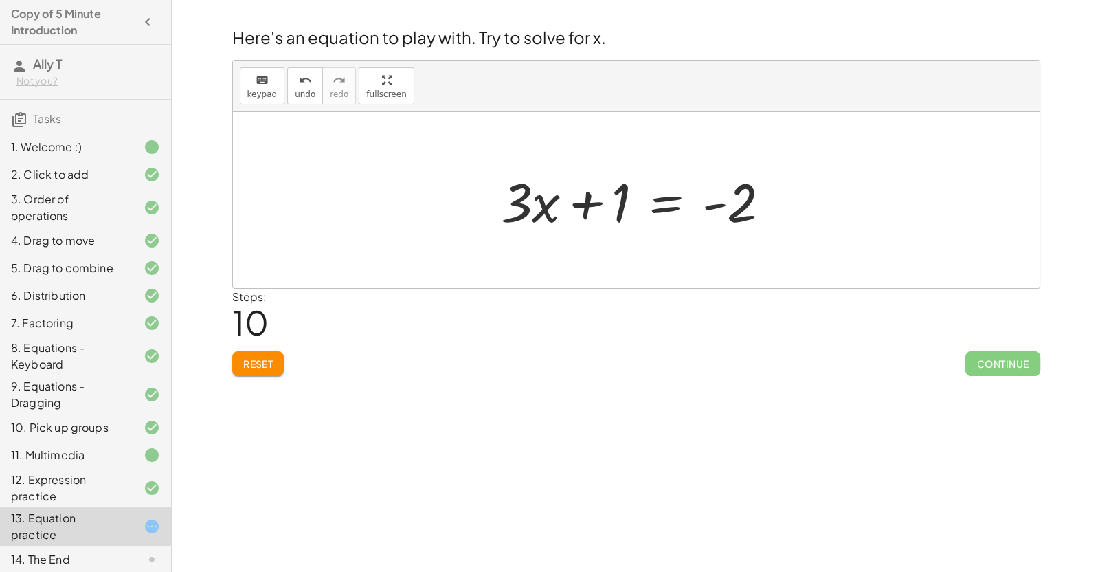
click at [623, 199] on div at bounding box center [641, 200] width 295 height 71
click at [653, 207] on div at bounding box center [641, 200] width 295 height 71
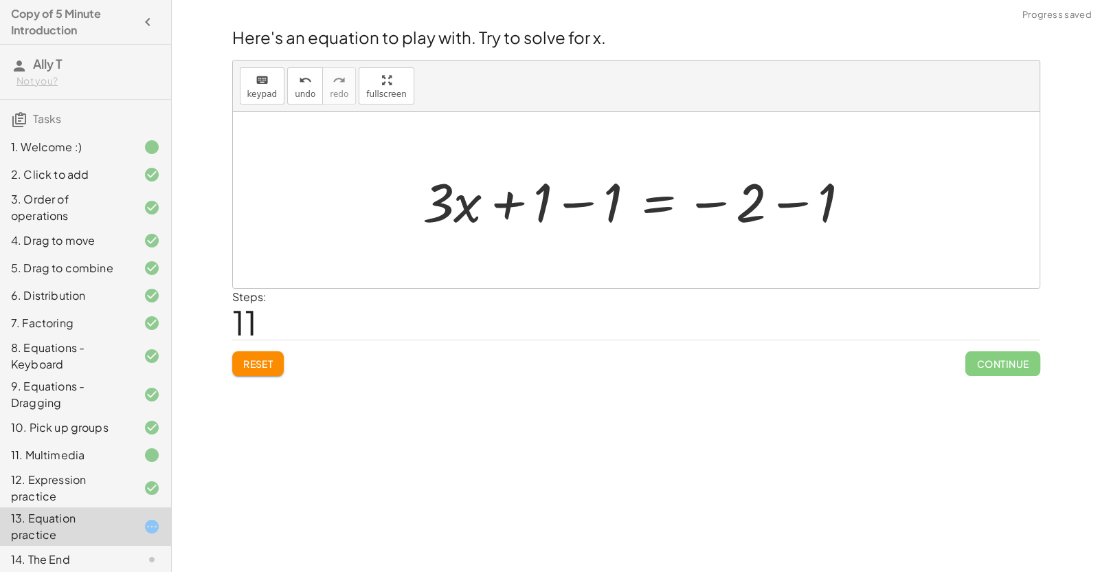
click at [585, 199] on div at bounding box center [642, 200] width 452 height 71
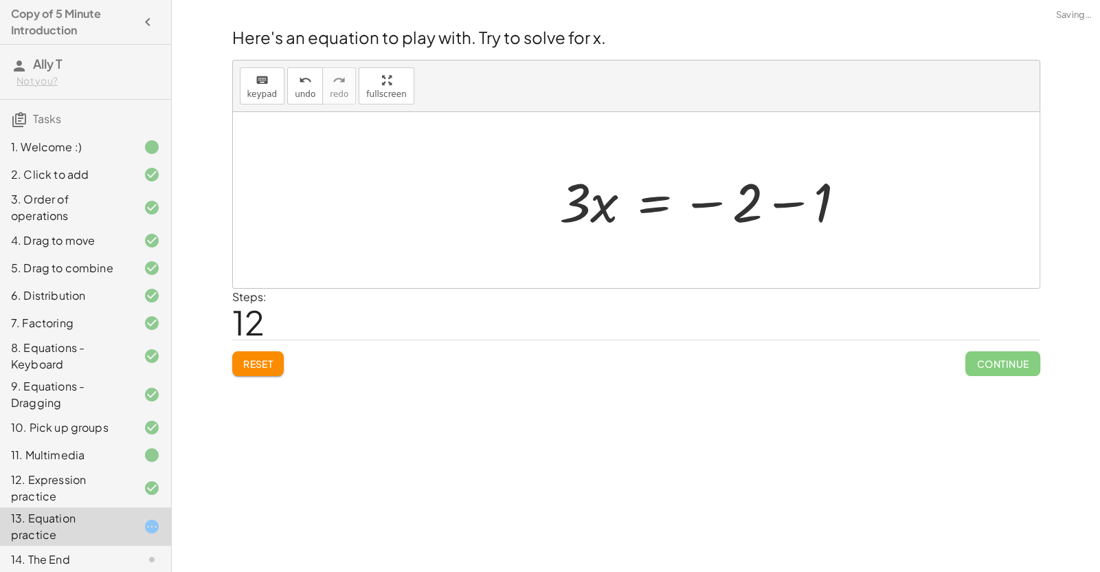
click at [755, 203] on div at bounding box center [707, 200] width 311 height 71
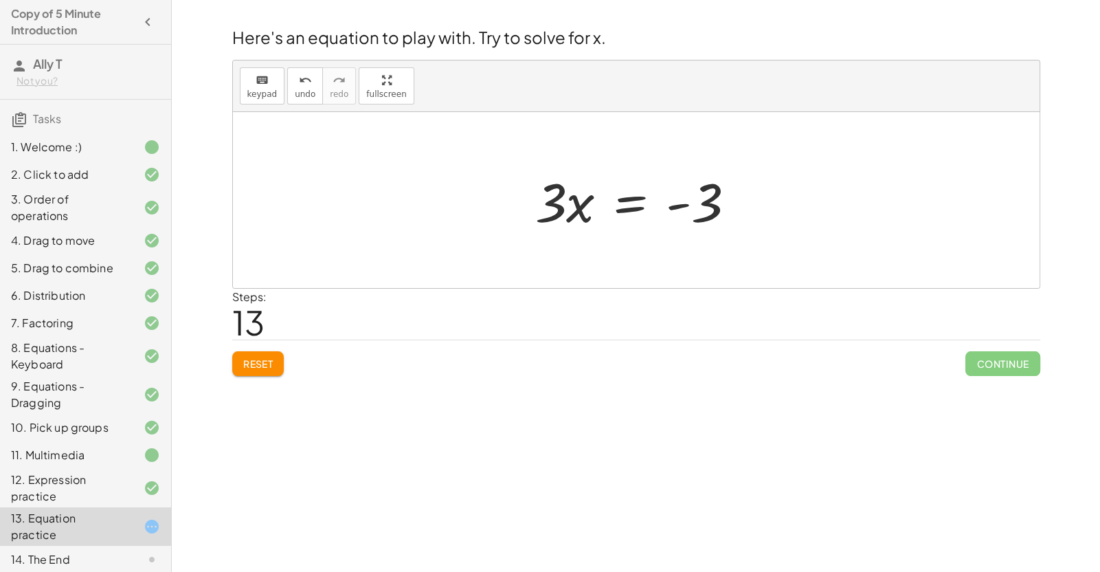
click at [628, 202] on div at bounding box center [640, 200] width 225 height 71
click at [574, 201] on div at bounding box center [642, 200] width 232 height 106
click at [697, 200] on div at bounding box center [659, 200] width 198 height 106
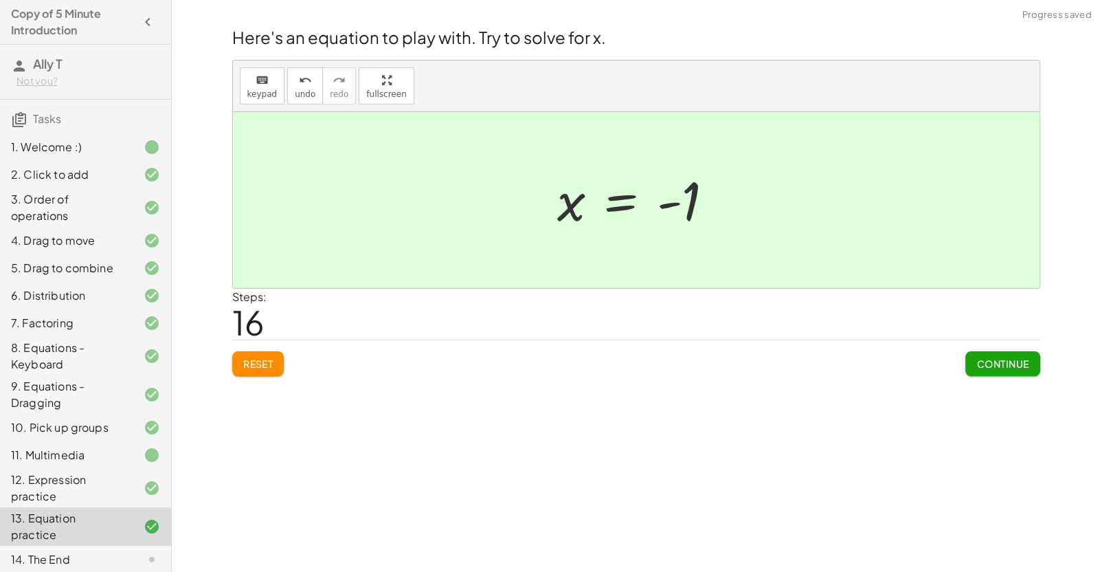
click at [755, 367] on span "Continue" at bounding box center [1002, 363] width 52 height 12
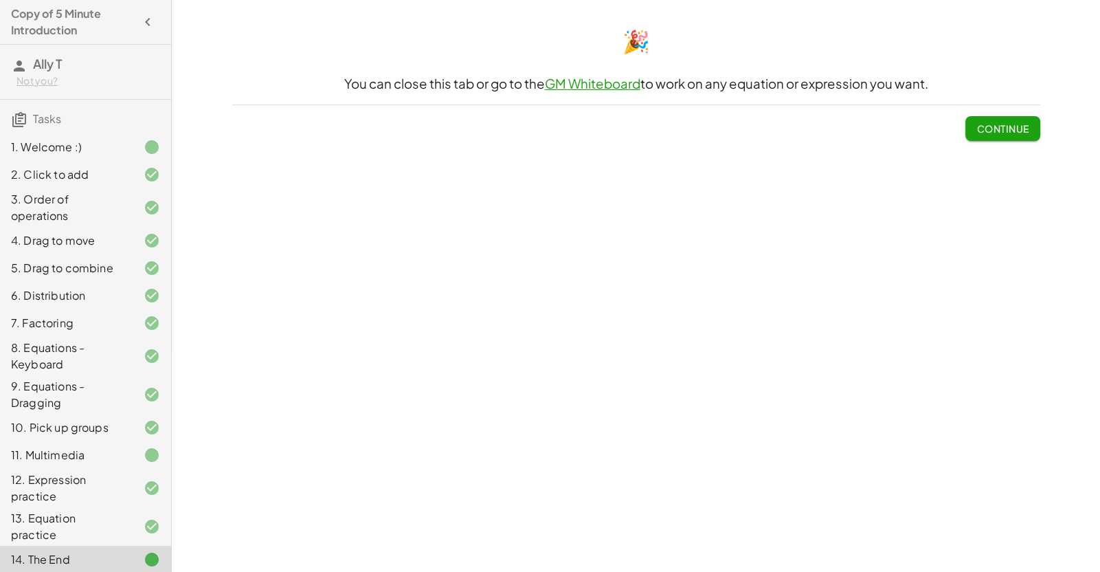
click at [755, 108] on span "Continue" at bounding box center [1002, 123] width 74 height 36
click at [755, 122] on span "Continue" at bounding box center [1002, 128] width 52 height 12
